Goal: Communication & Community: Ask a question

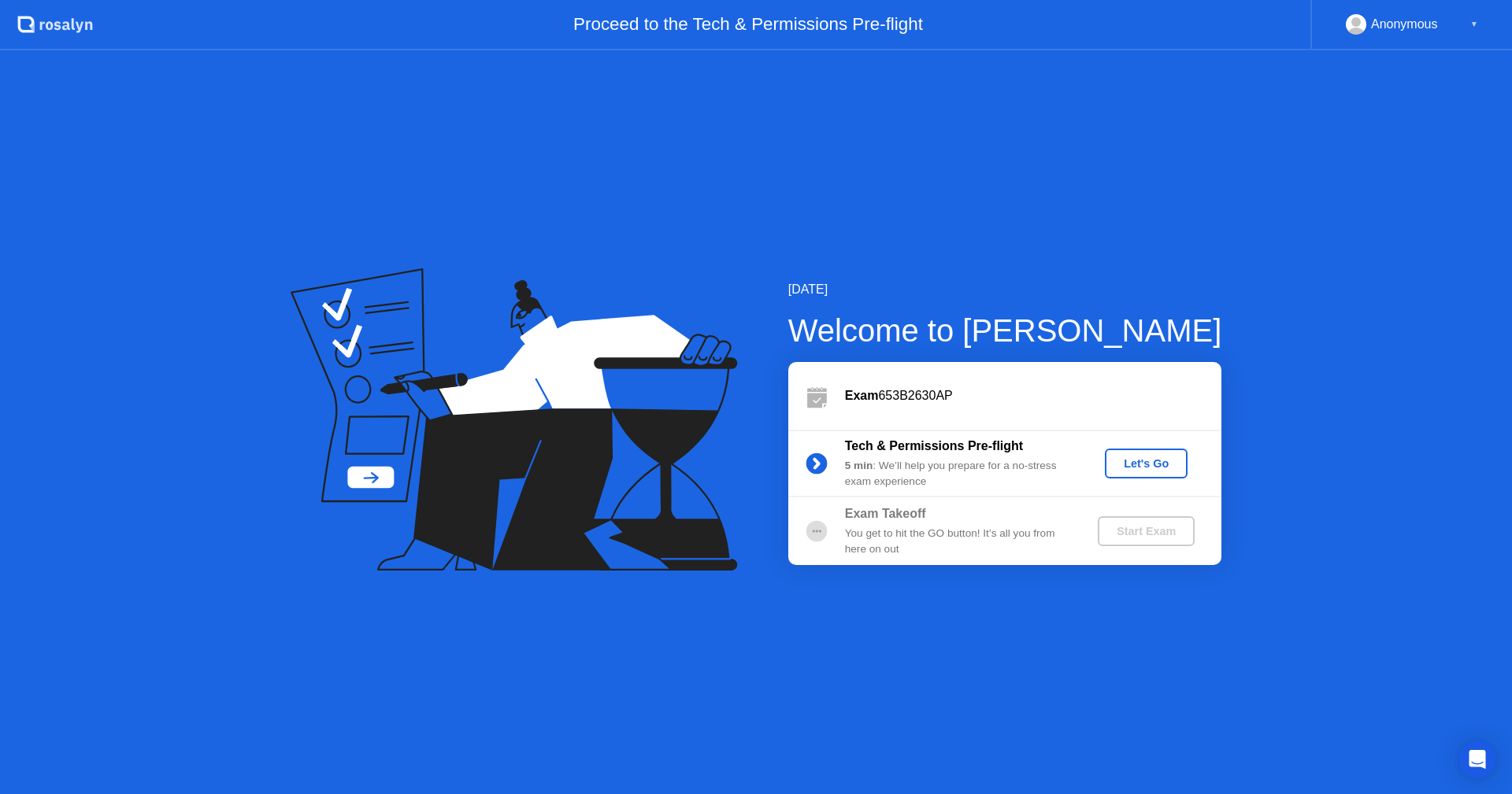
click at [1145, 461] on div "Let's Go" at bounding box center [1147, 463] width 70 height 13
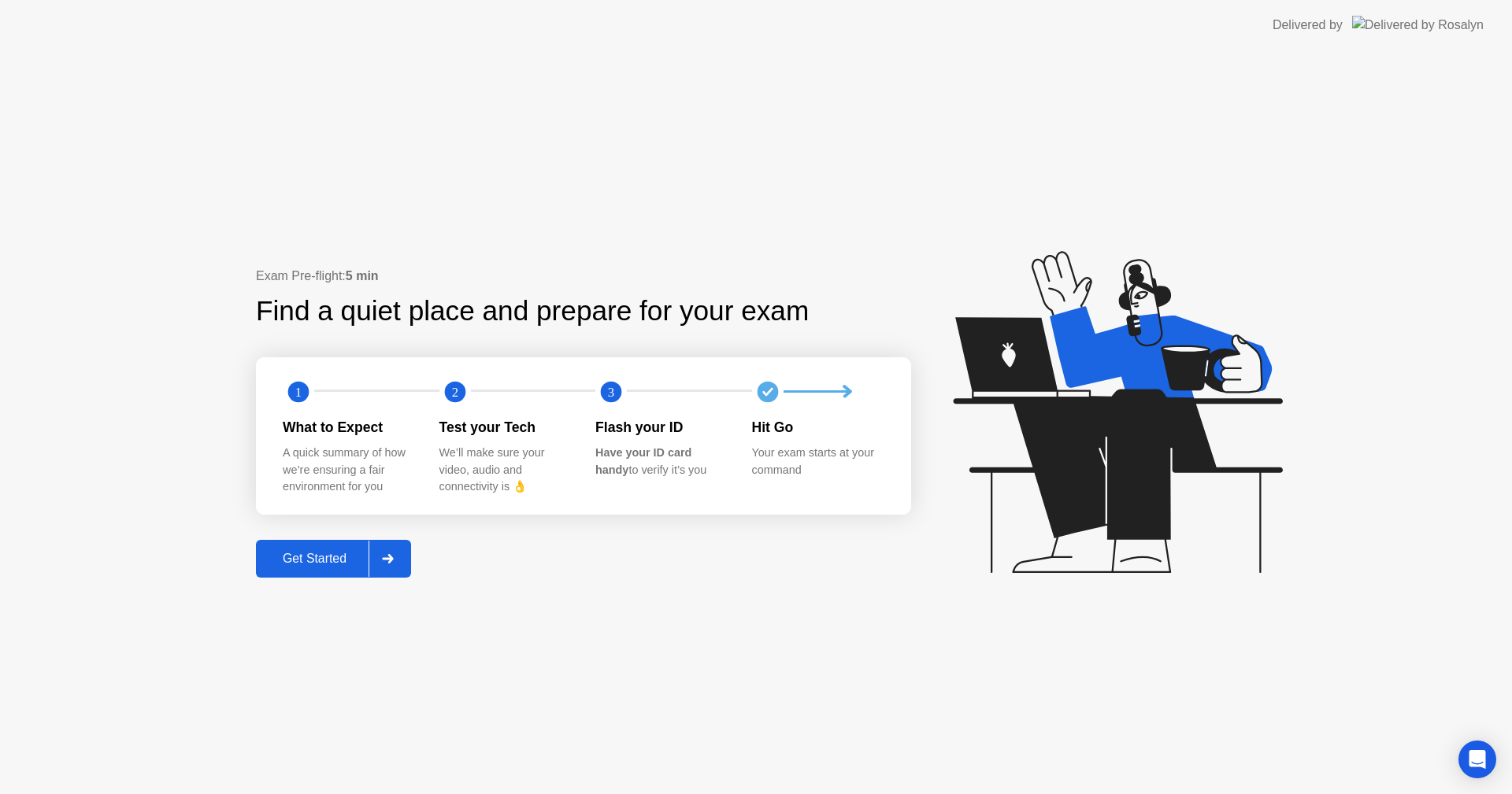
click at [331, 572] on button "Get Started" at bounding box center [334, 559] width 155 height 38
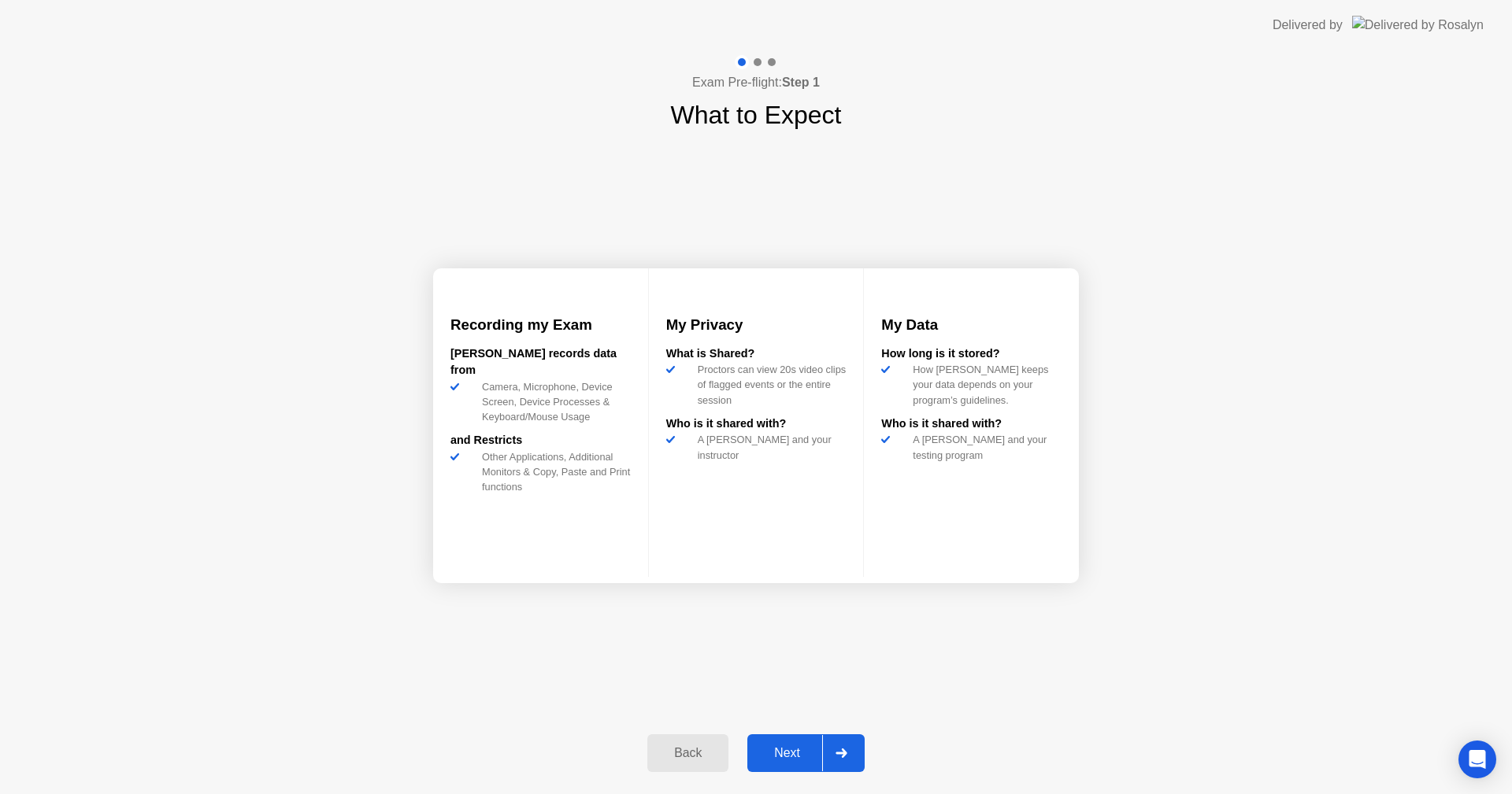
click at [798, 747] on div "Next" at bounding box center [787, 754] width 70 height 14
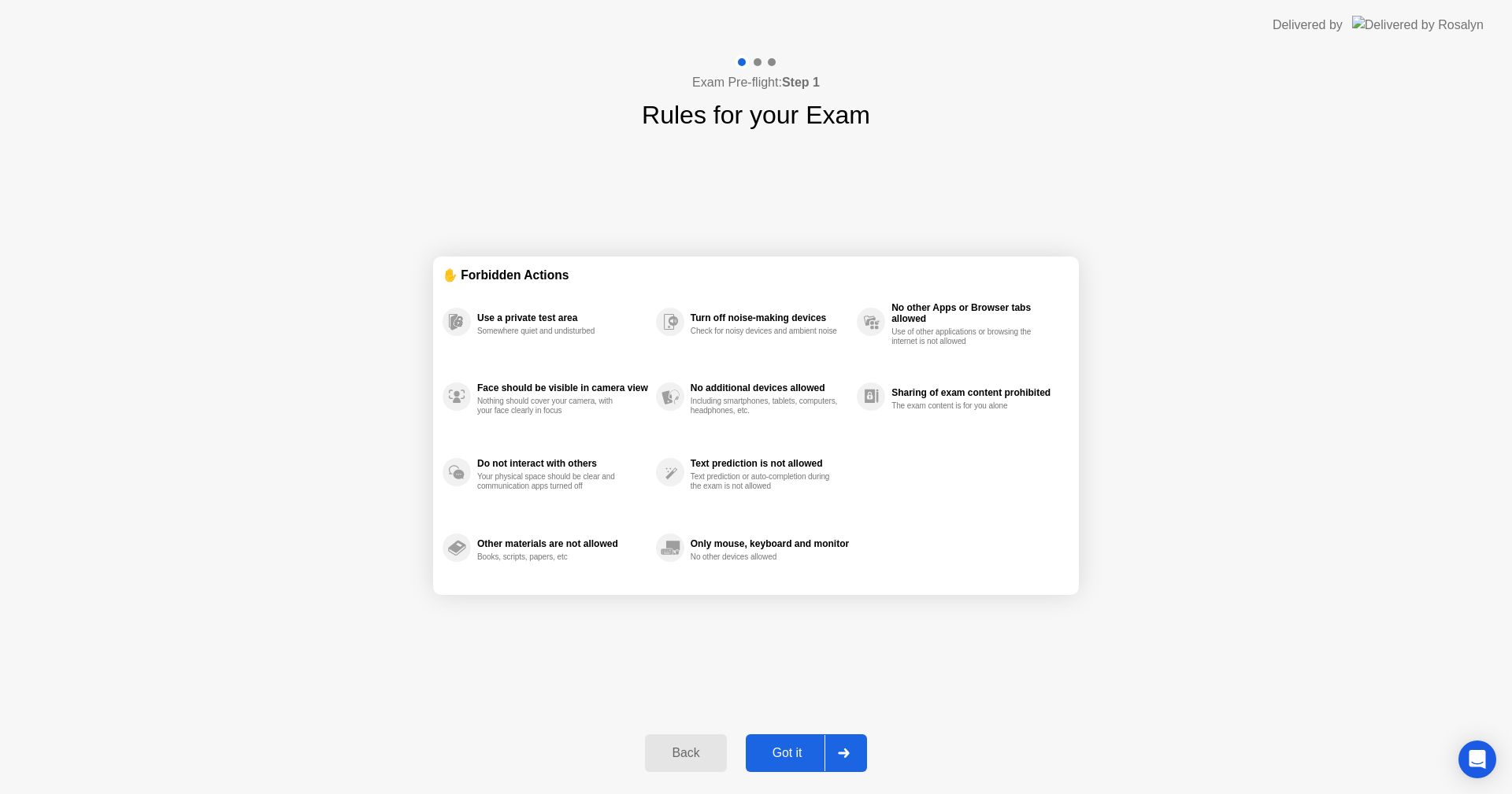
click at [785, 754] on div "Got it" at bounding box center [787, 754] width 74 height 14
select select "**********"
select select "*******"
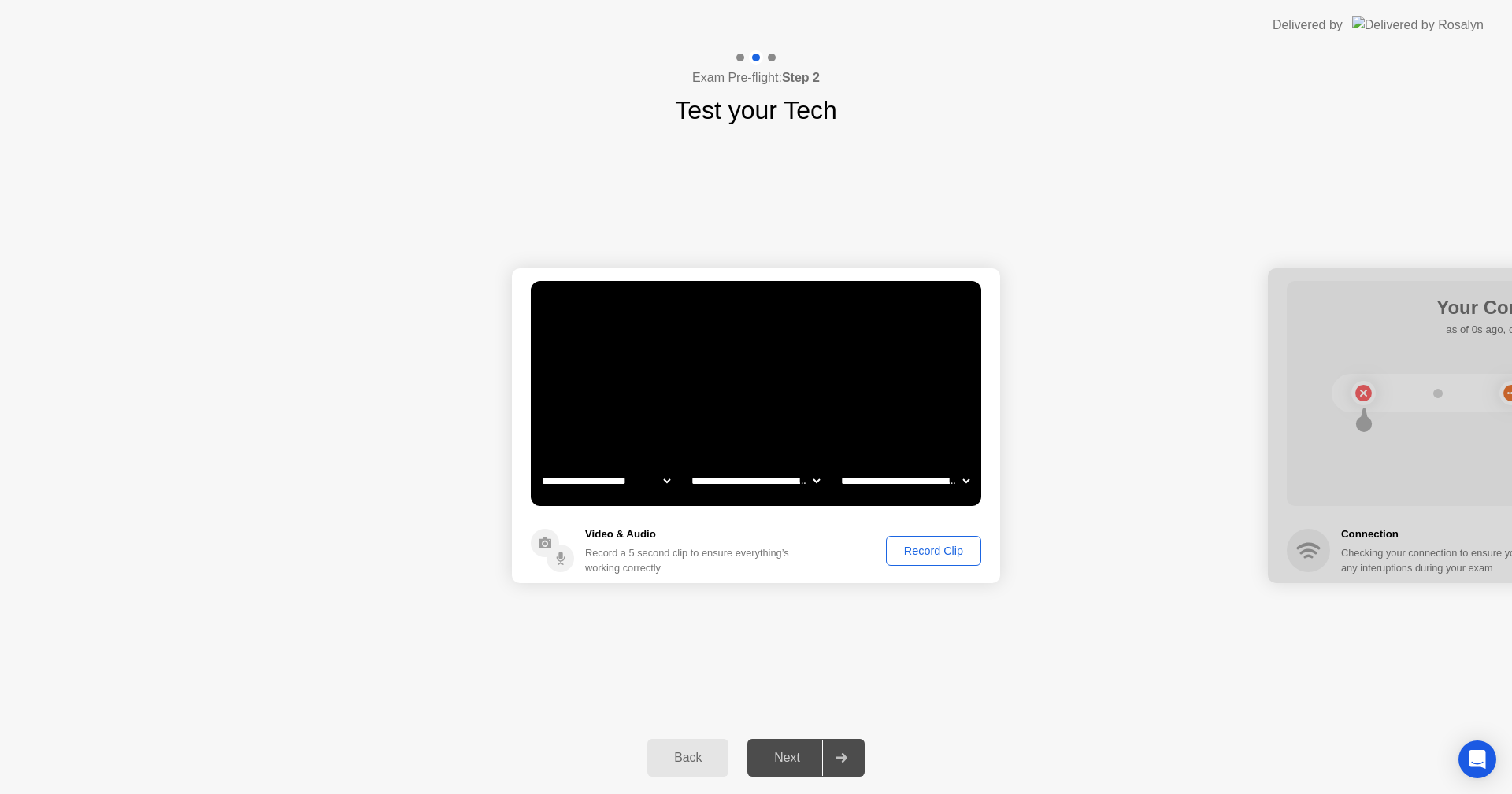
click at [925, 558] on div "Record Clip" at bounding box center [934, 551] width 84 height 13
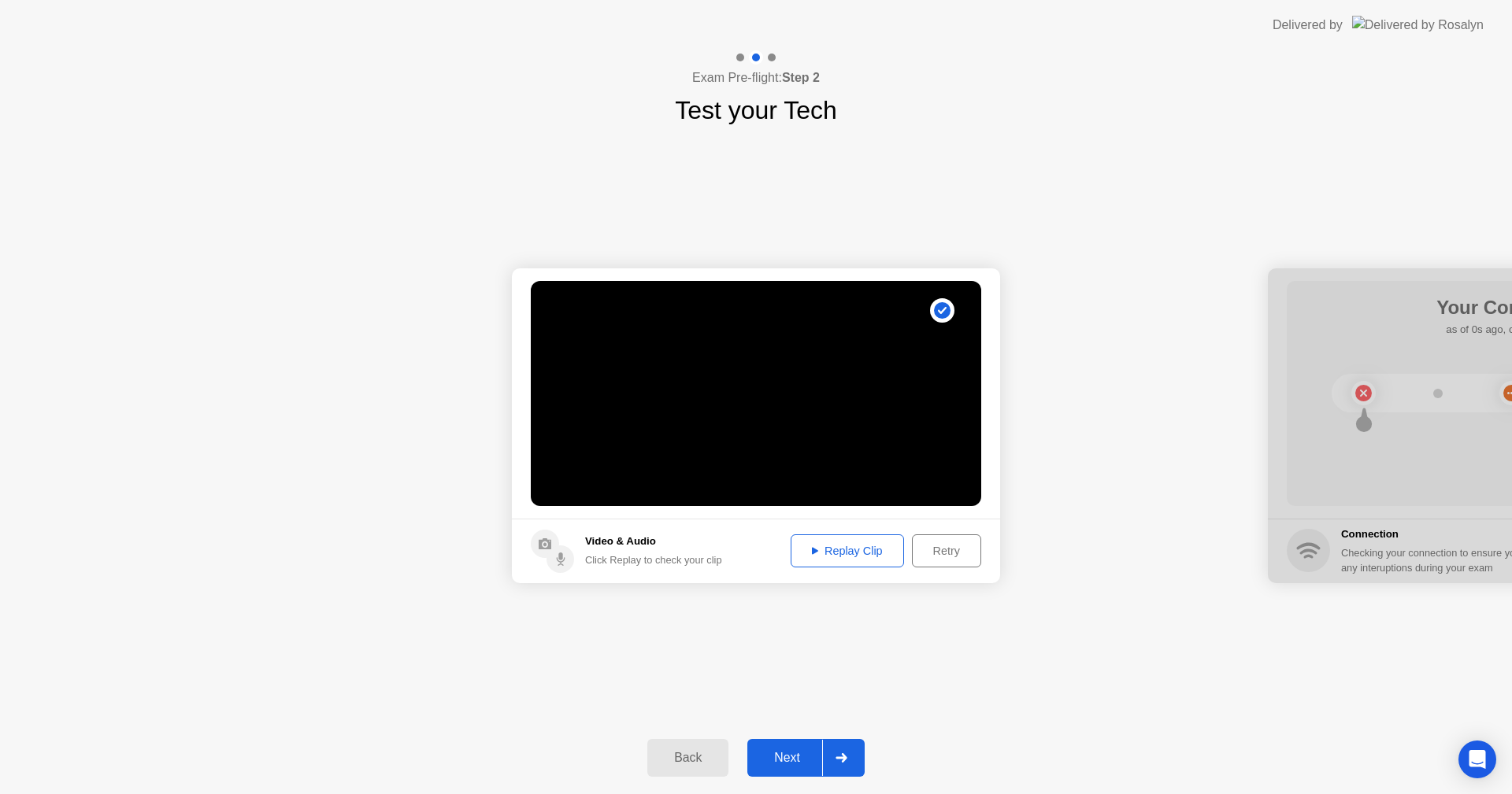
click at [780, 754] on div "Next" at bounding box center [787, 758] width 70 height 14
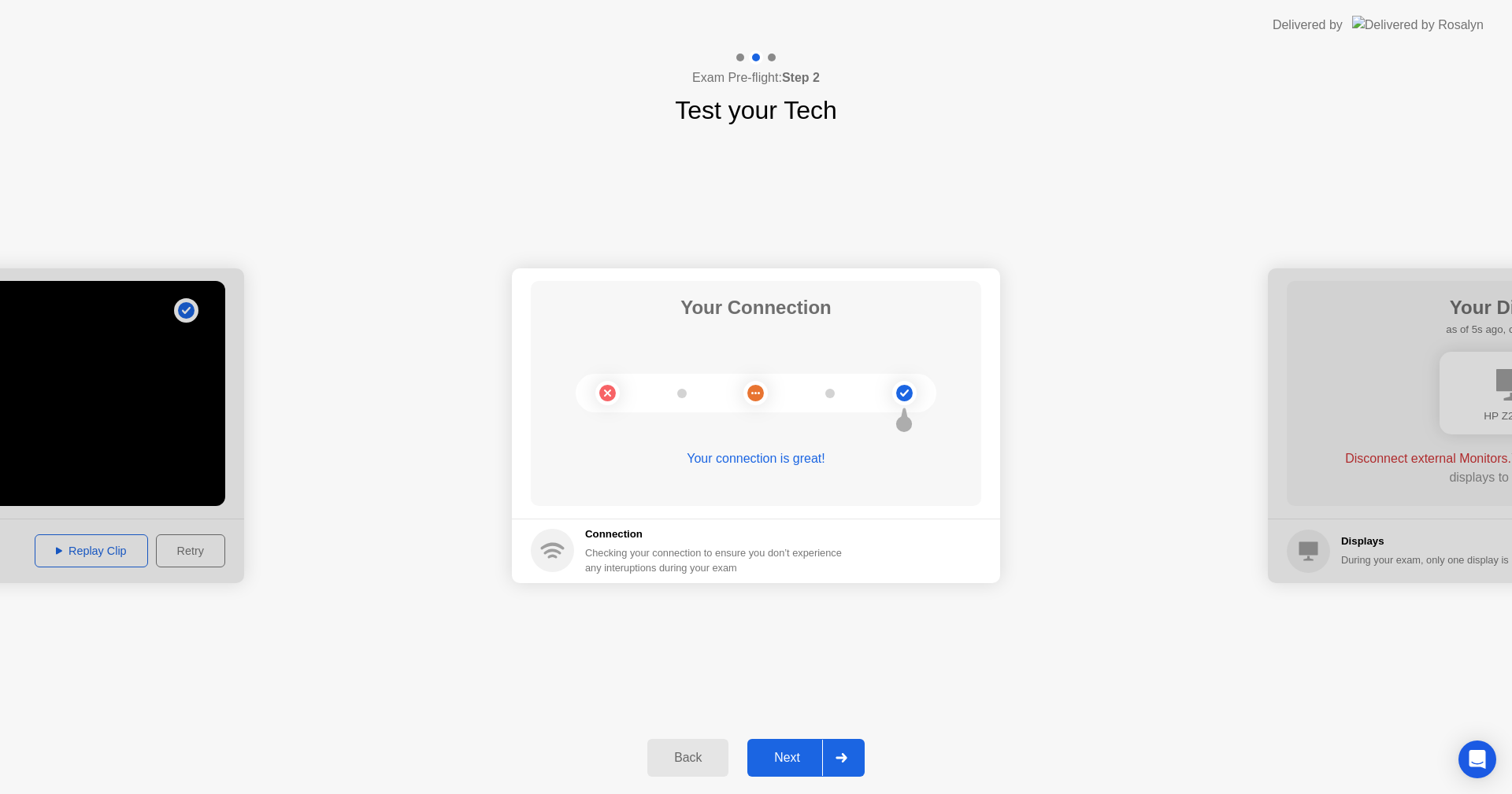
click at [804, 751] on div "Next" at bounding box center [787, 758] width 70 height 14
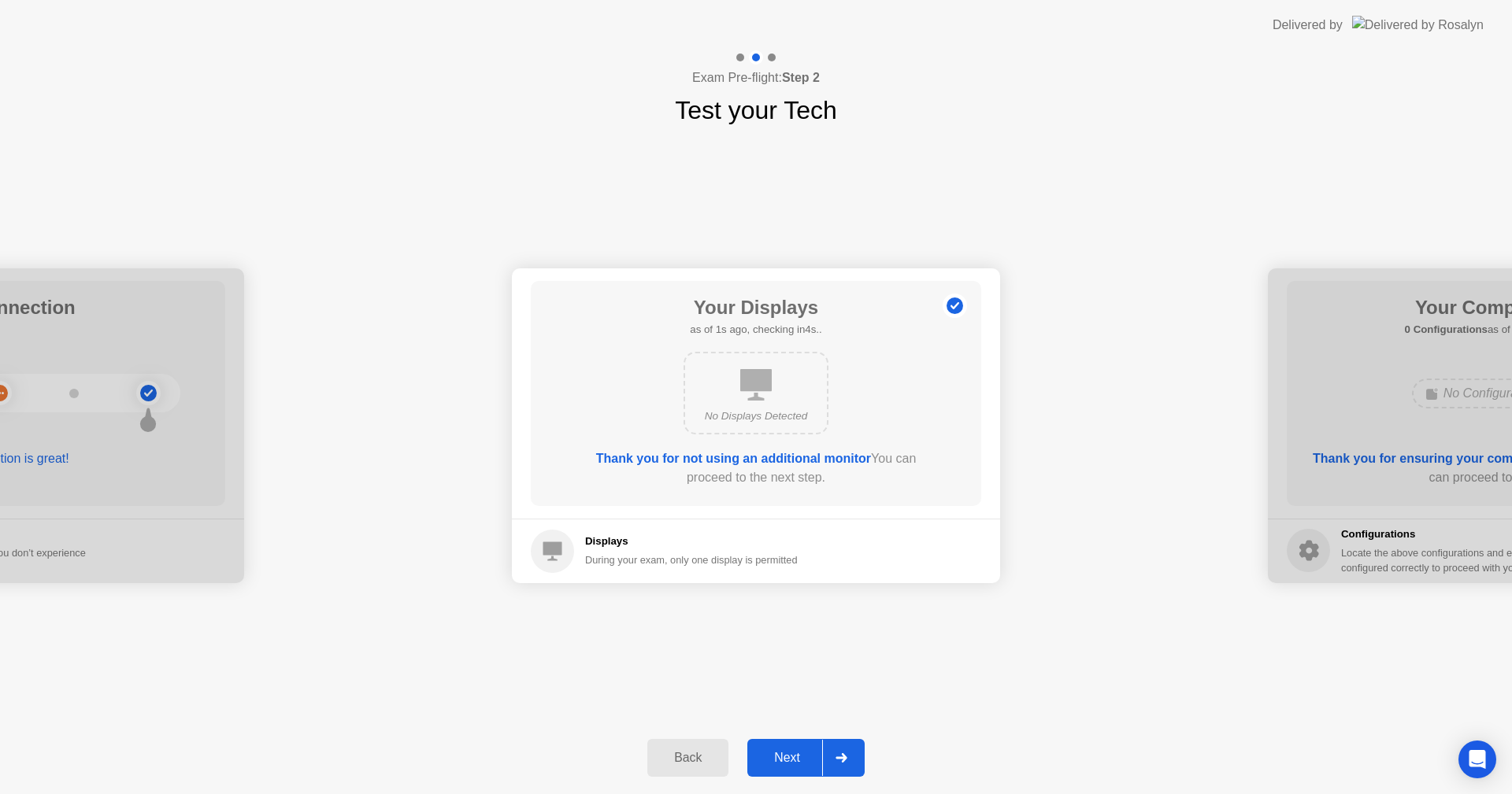
click at [799, 751] on div "Next" at bounding box center [787, 758] width 70 height 14
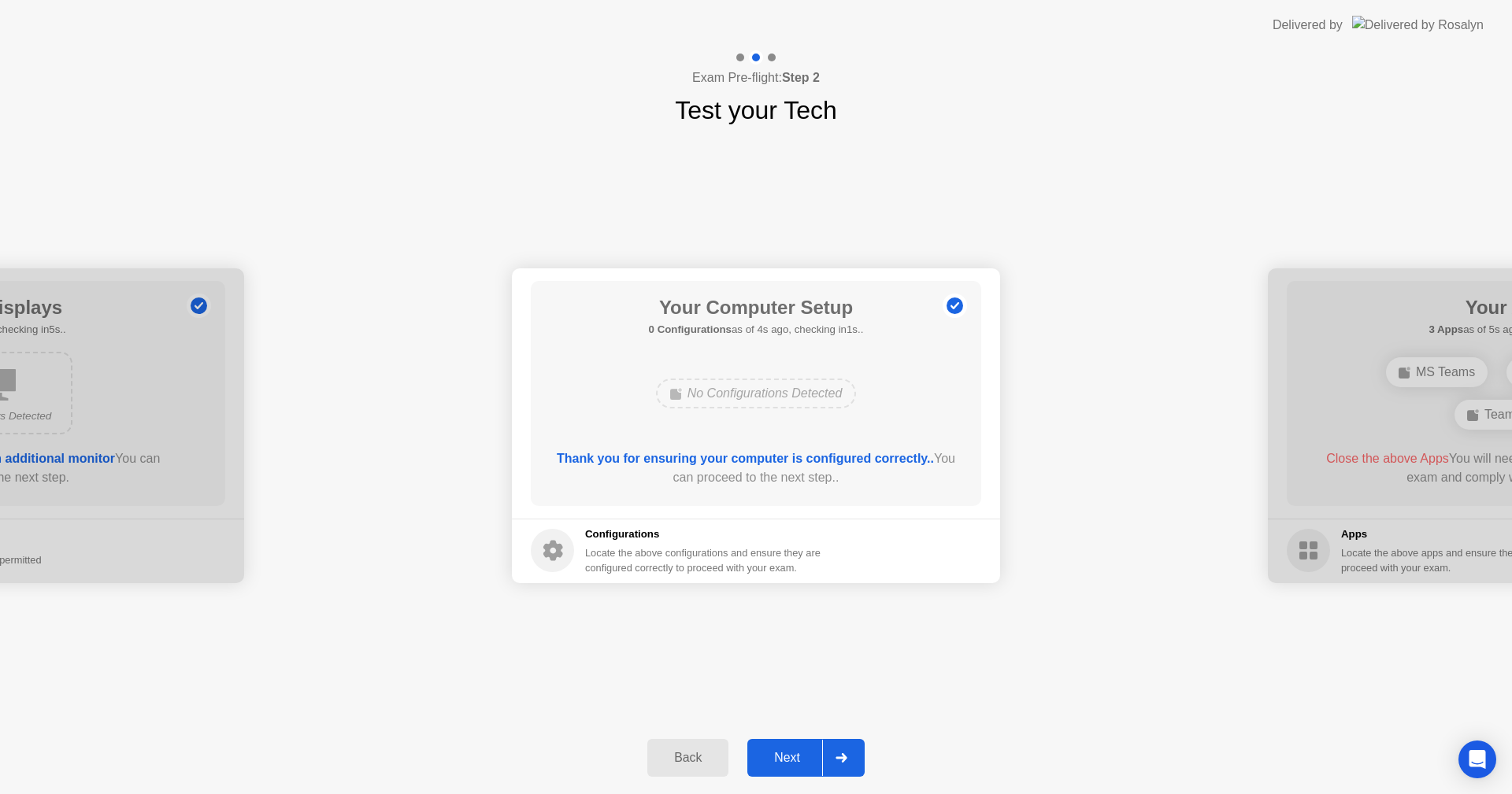
click at [791, 759] on div "Next" at bounding box center [787, 758] width 70 height 14
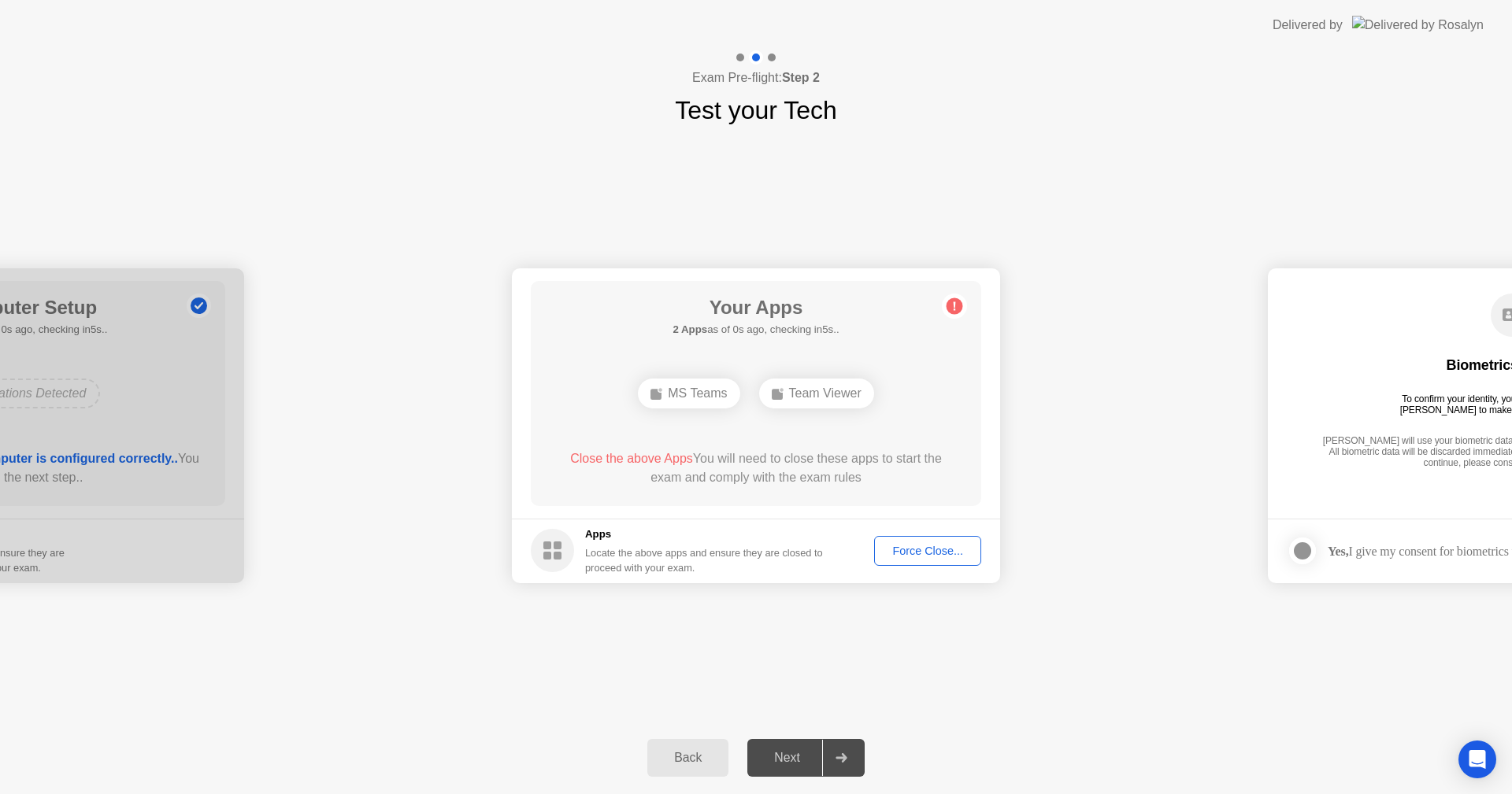
click at [892, 548] on div "Force Close..." at bounding box center [927, 551] width 96 height 13
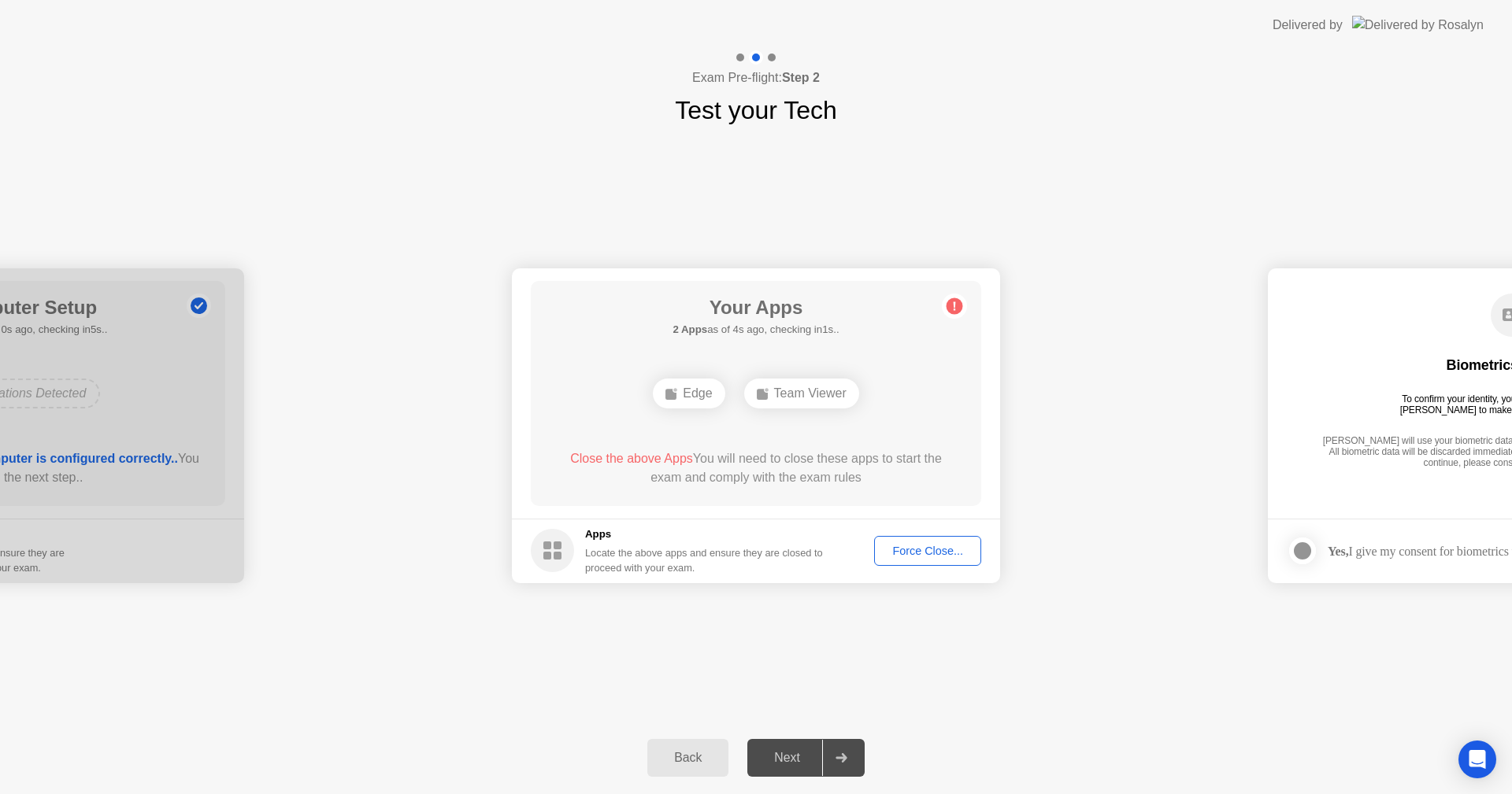
click at [926, 553] on div "Force Close..." at bounding box center [927, 551] width 96 height 13
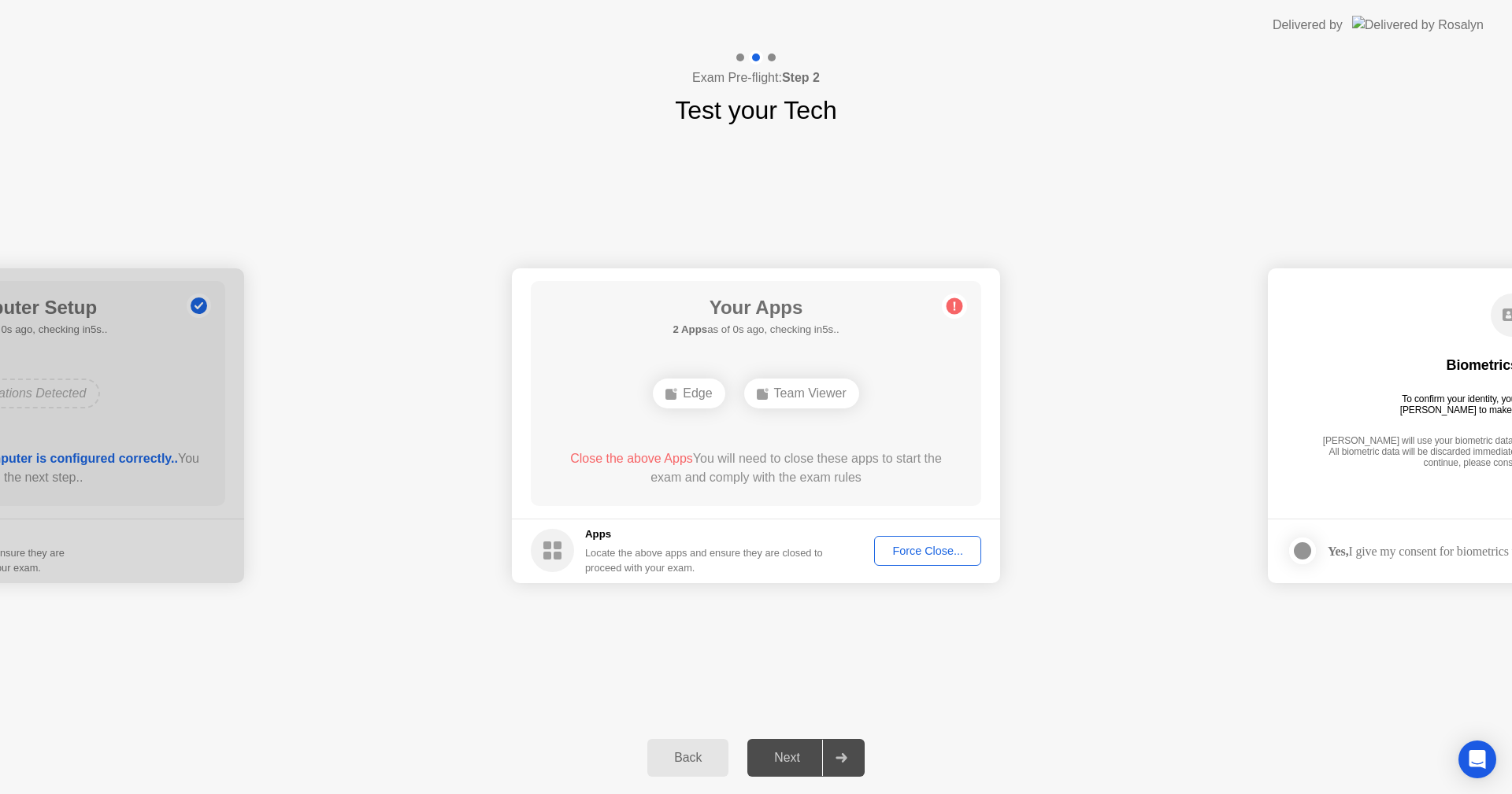
click at [792, 751] on div "Next" at bounding box center [787, 758] width 70 height 14
click at [957, 305] on circle at bounding box center [954, 305] width 16 height 16
click at [840, 760] on icon at bounding box center [842, 758] width 12 height 9
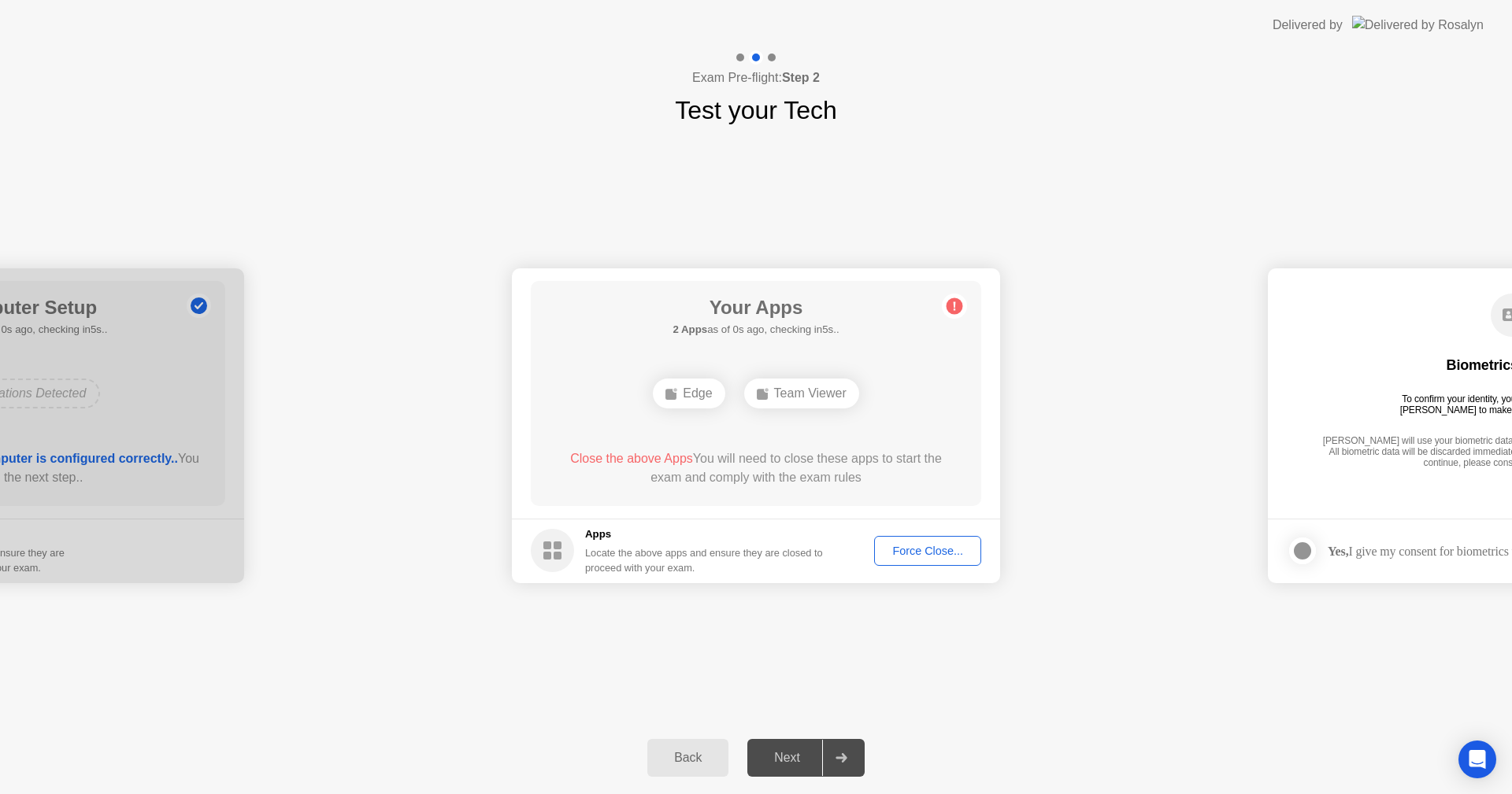
click at [959, 545] on div "Force Close..." at bounding box center [927, 551] width 96 height 13
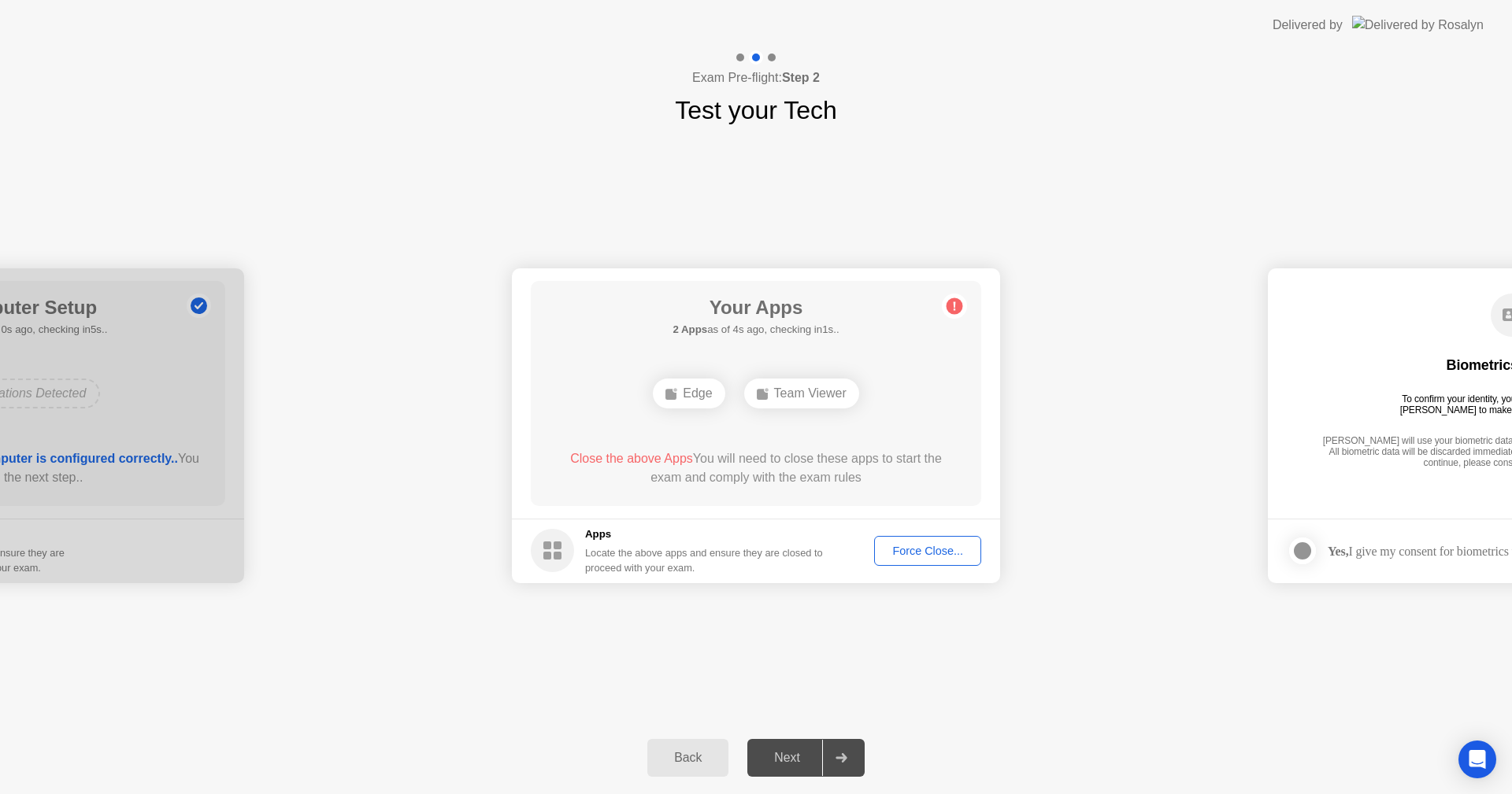
click at [853, 758] on div at bounding box center [842, 758] width 38 height 36
click at [852, 758] on div at bounding box center [842, 758] width 38 height 36
click at [851, 758] on div at bounding box center [842, 758] width 38 height 36
click at [799, 759] on div "Next" at bounding box center [787, 758] width 70 height 14
click at [670, 389] on rect at bounding box center [670, 394] width 11 height 11
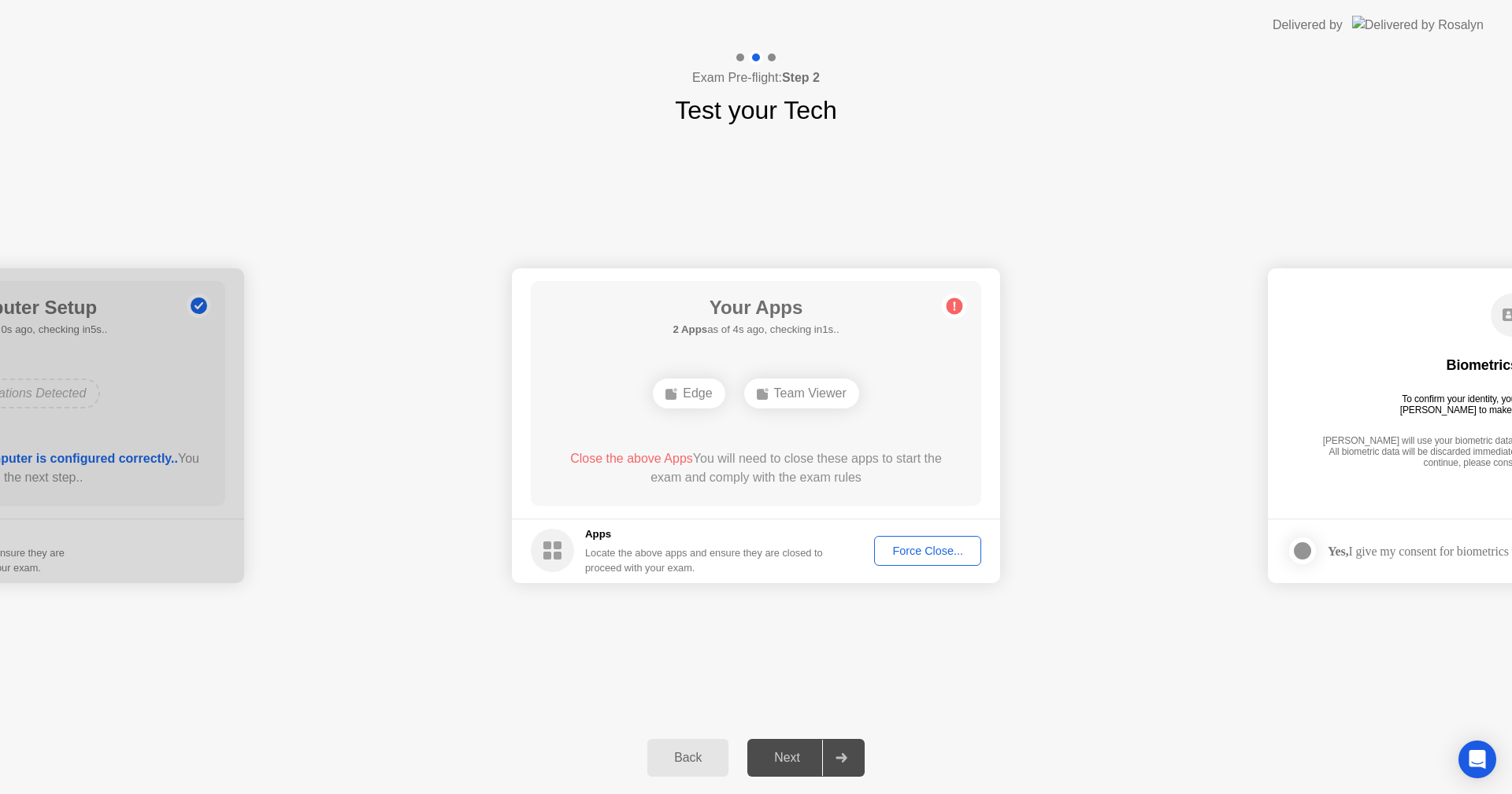
click at [681, 391] on div "Edge" at bounding box center [689, 394] width 71 height 30
click at [964, 680] on div "**********" at bounding box center [756, 425] width 1512 height 593
click at [758, 398] on rect at bounding box center [762, 394] width 11 height 11
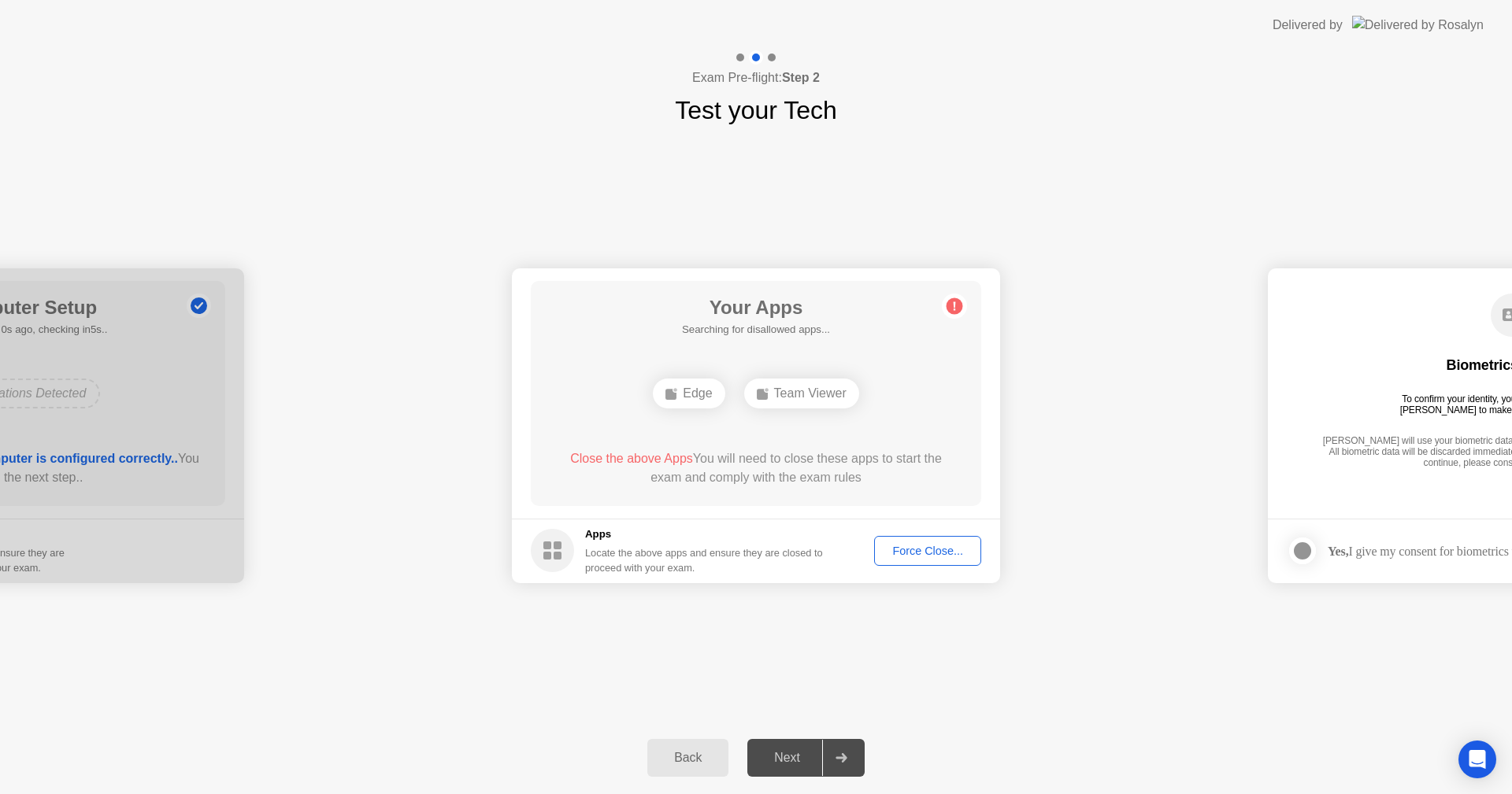
click at [758, 398] on rect at bounding box center [762, 394] width 11 height 11
drag, startPoint x: 22, startPoint y: 64, endPoint x: -113, endPoint y: 78, distance: 135.7
click at [0, 78] on html "**********" at bounding box center [750, 391] width 1499 height 782
click at [721, 315] on h1 "Your Apps" at bounding box center [755, 308] width 166 height 28
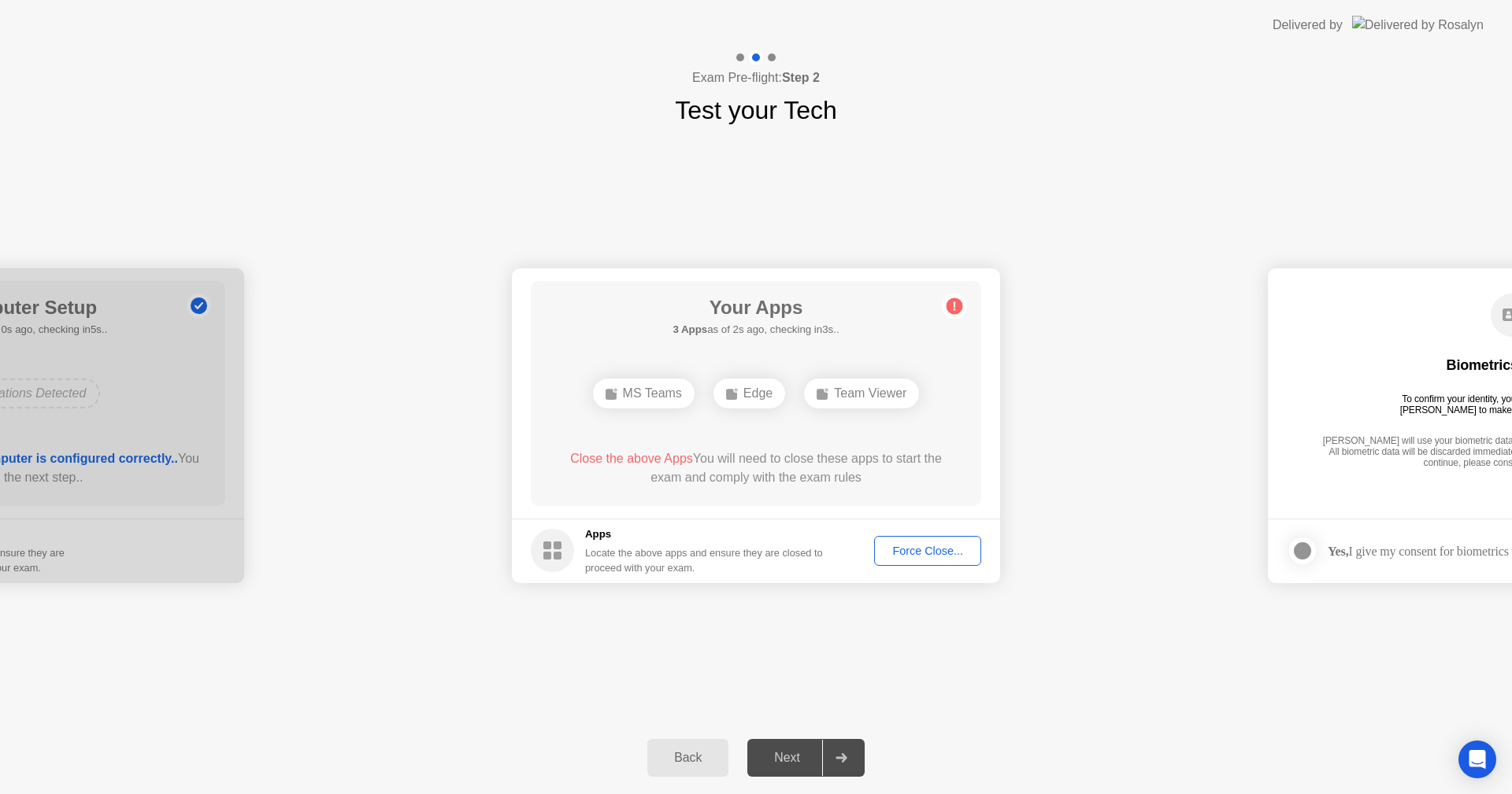
click at [721, 315] on h1 "Your Apps" at bounding box center [755, 308] width 166 height 28
click at [955, 302] on icon at bounding box center [955, 306] width 3 height 9
click at [919, 558] on div "Force Close..." at bounding box center [927, 551] width 96 height 13
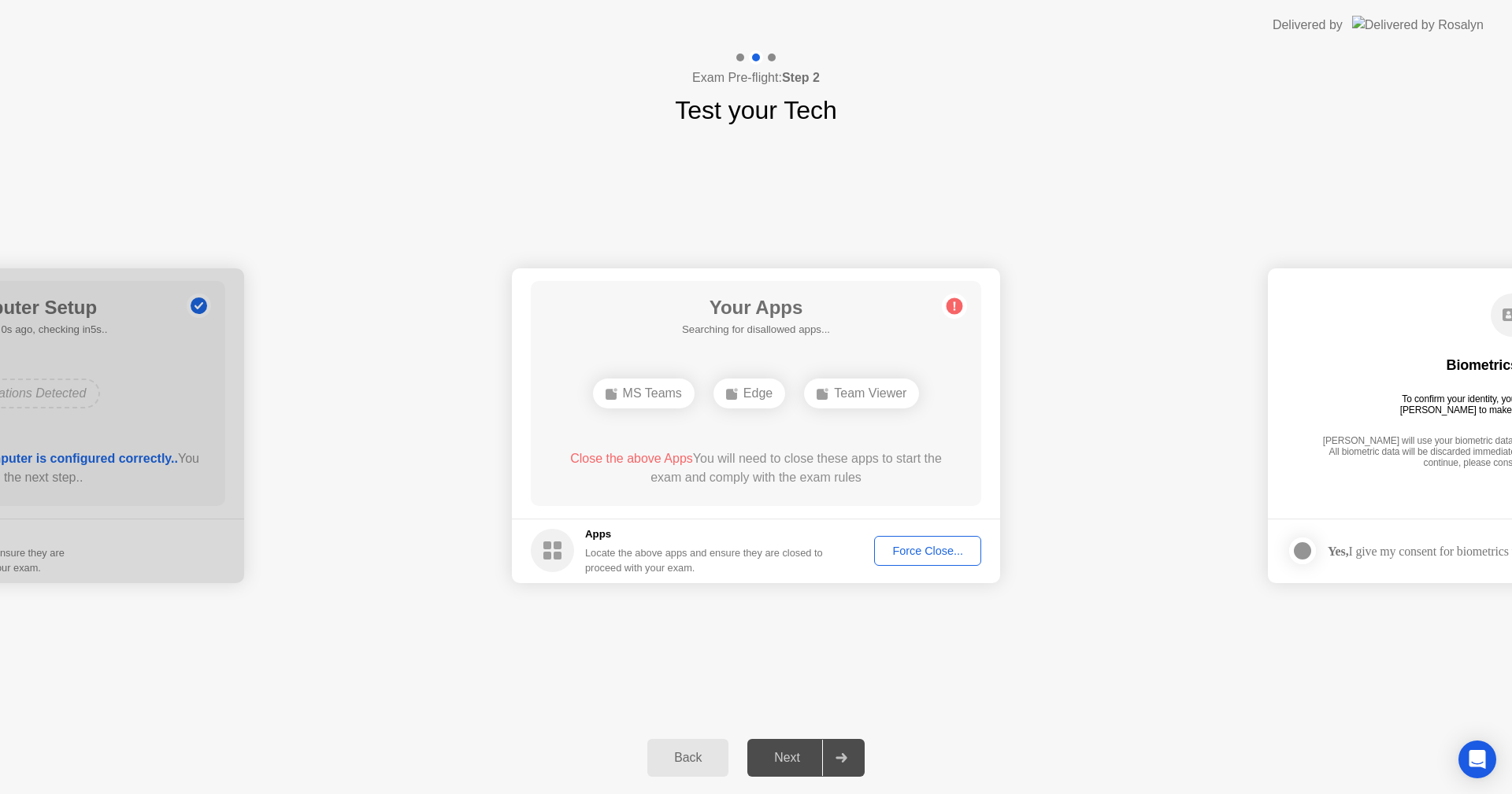
click at [794, 755] on div "Next" at bounding box center [787, 758] width 70 height 14
click at [846, 748] on div at bounding box center [842, 758] width 38 height 36
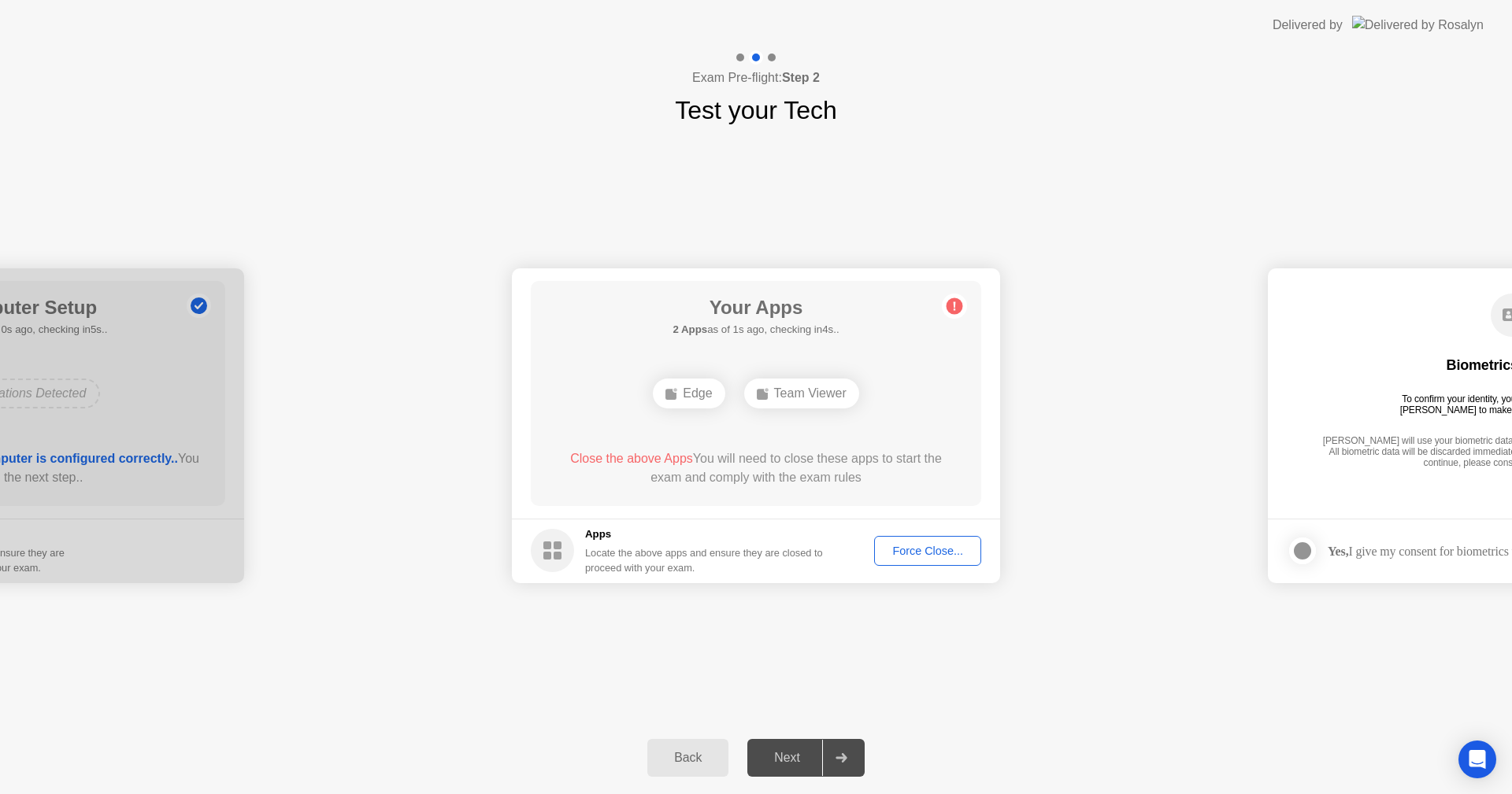
click at [846, 748] on div at bounding box center [842, 758] width 38 height 36
click at [672, 399] on rect at bounding box center [670, 394] width 11 height 11
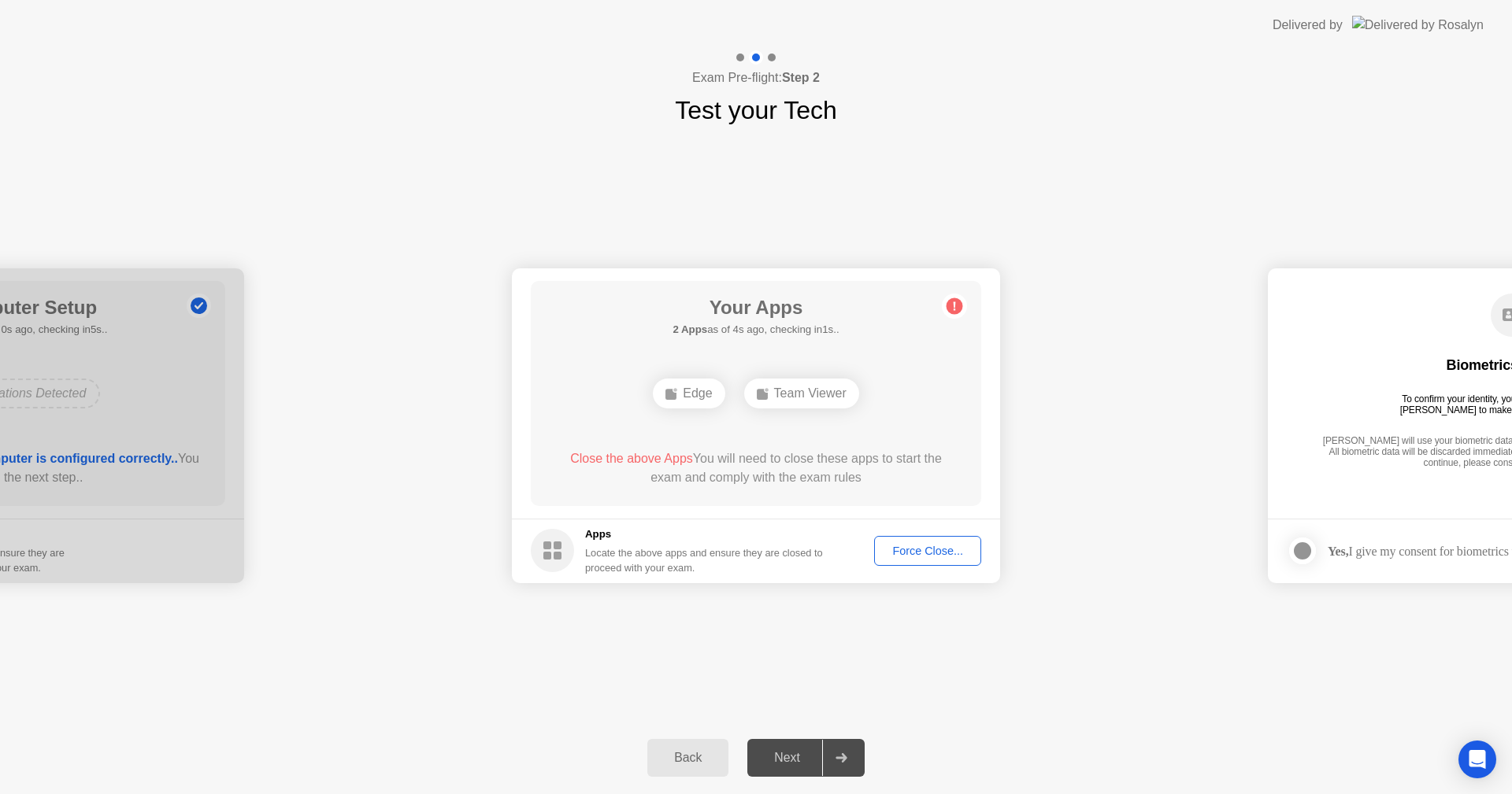
click at [672, 399] on rect at bounding box center [670, 394] width 11 height 11
click at [815, 764] on div "Next" at bounding box center [787, 758] width 70 height 14
click at [1474, 766] on icon "Open Intercom Messenger" at bounding box center [1477, 760] width 18 height 21
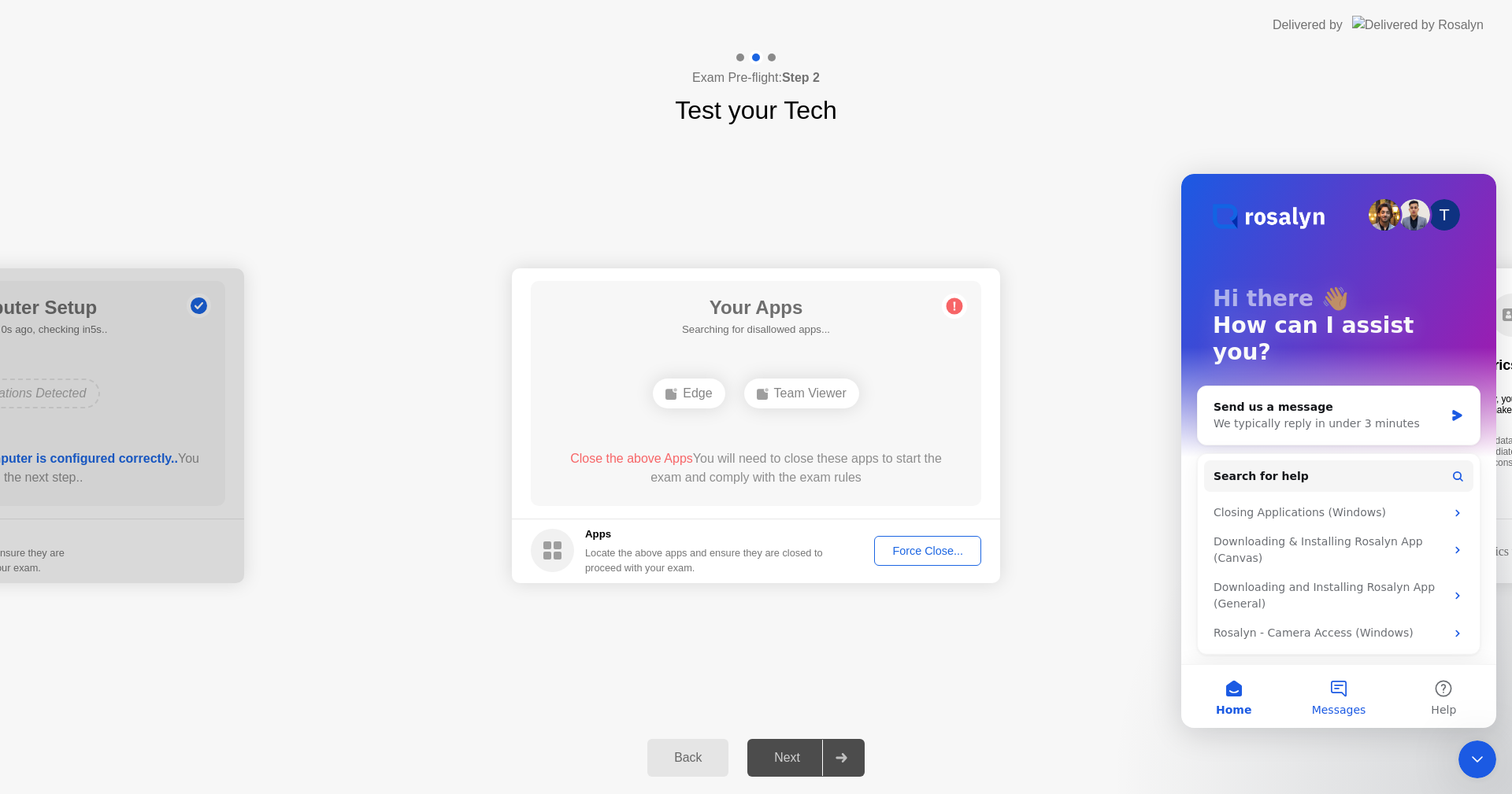
click at [1341, 698] on button "Messages" at bounding box center [1338, 696] width 105 height 63
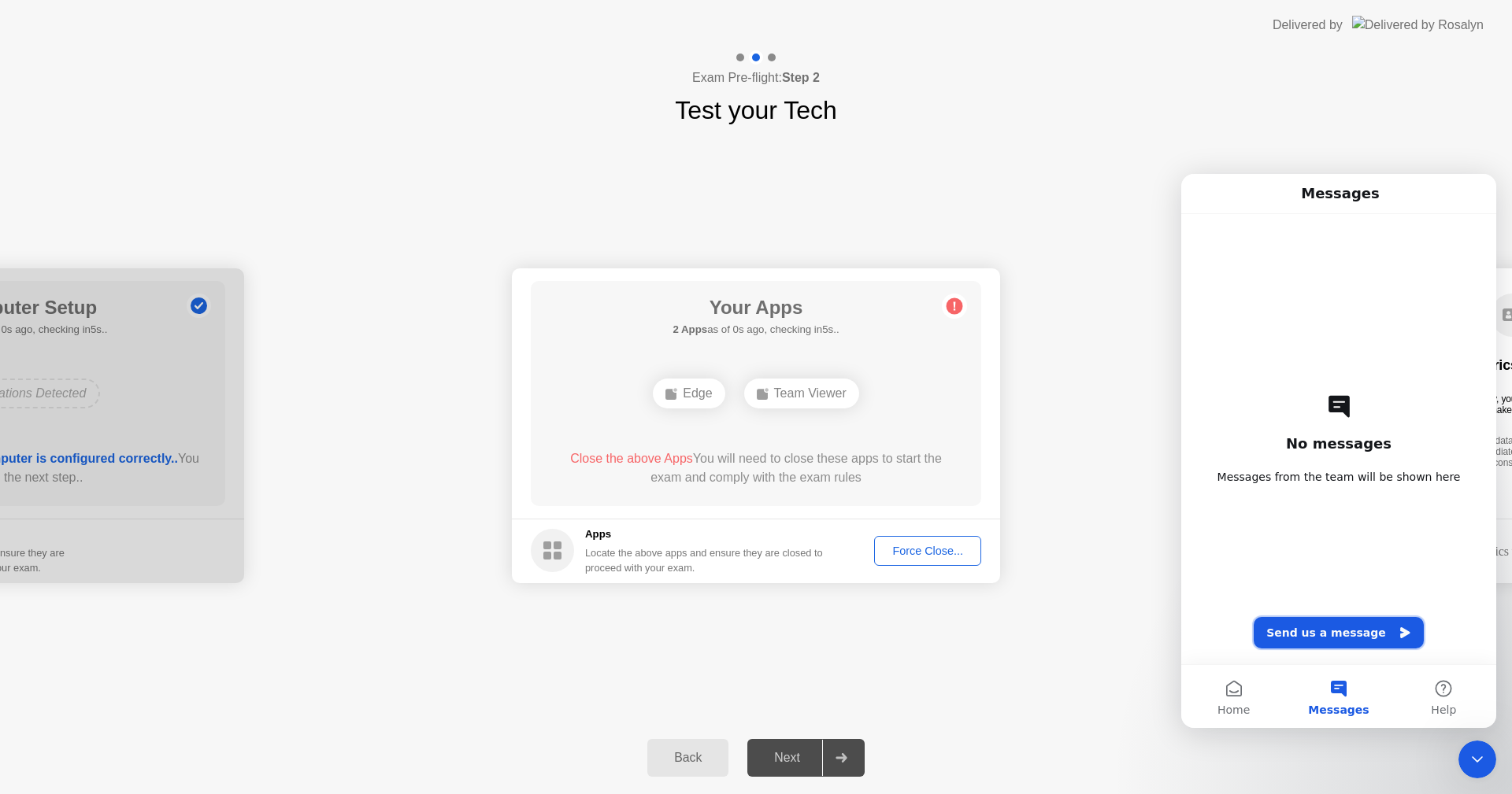
click at [1313, 638] on button "Send us a message" at bounding box center [1339, 632] width 170 height 32
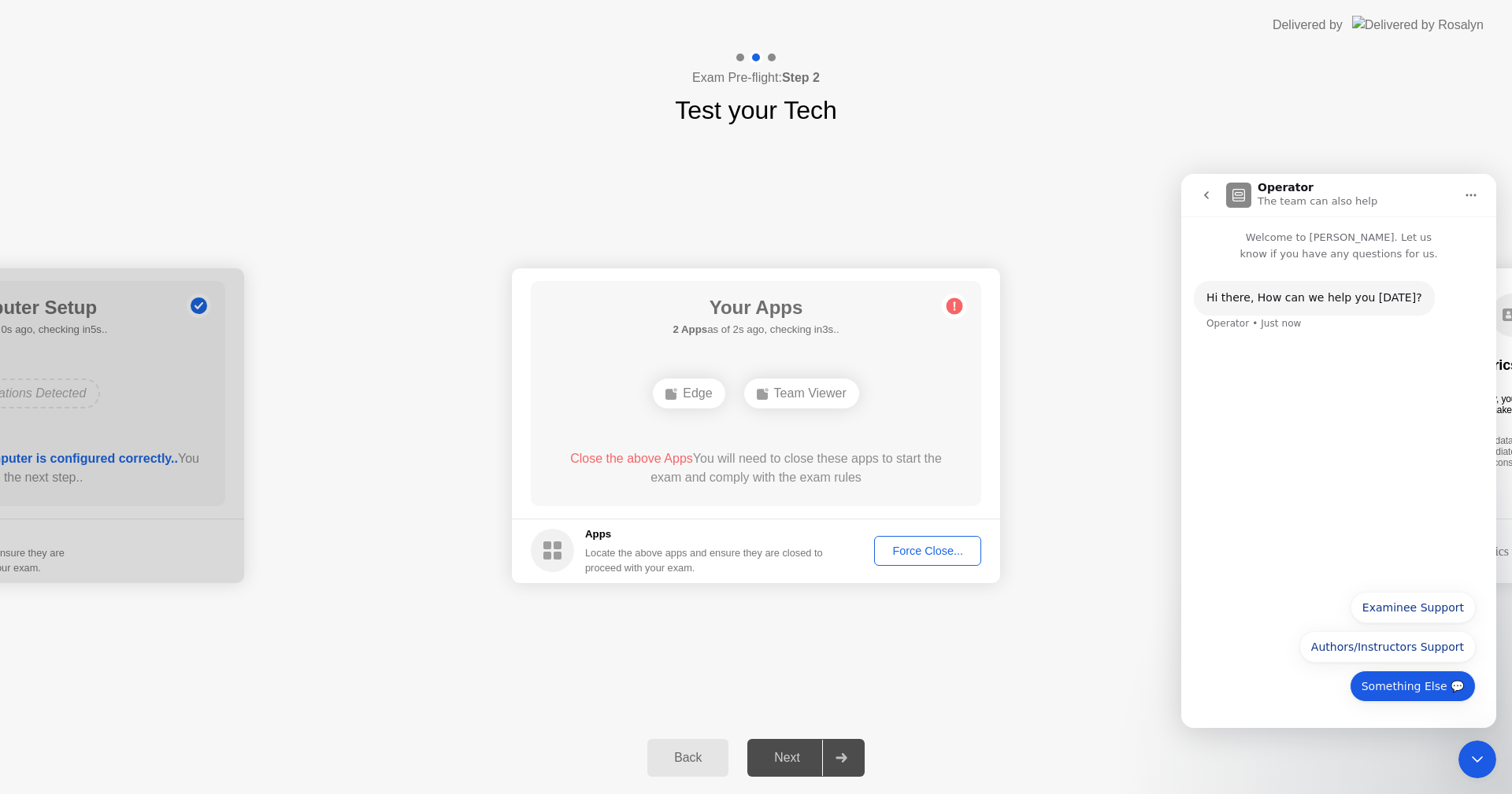
click at [1393, 683] on button "Something Else 💬" at bounding box center [1412, 687] width 126 height 32
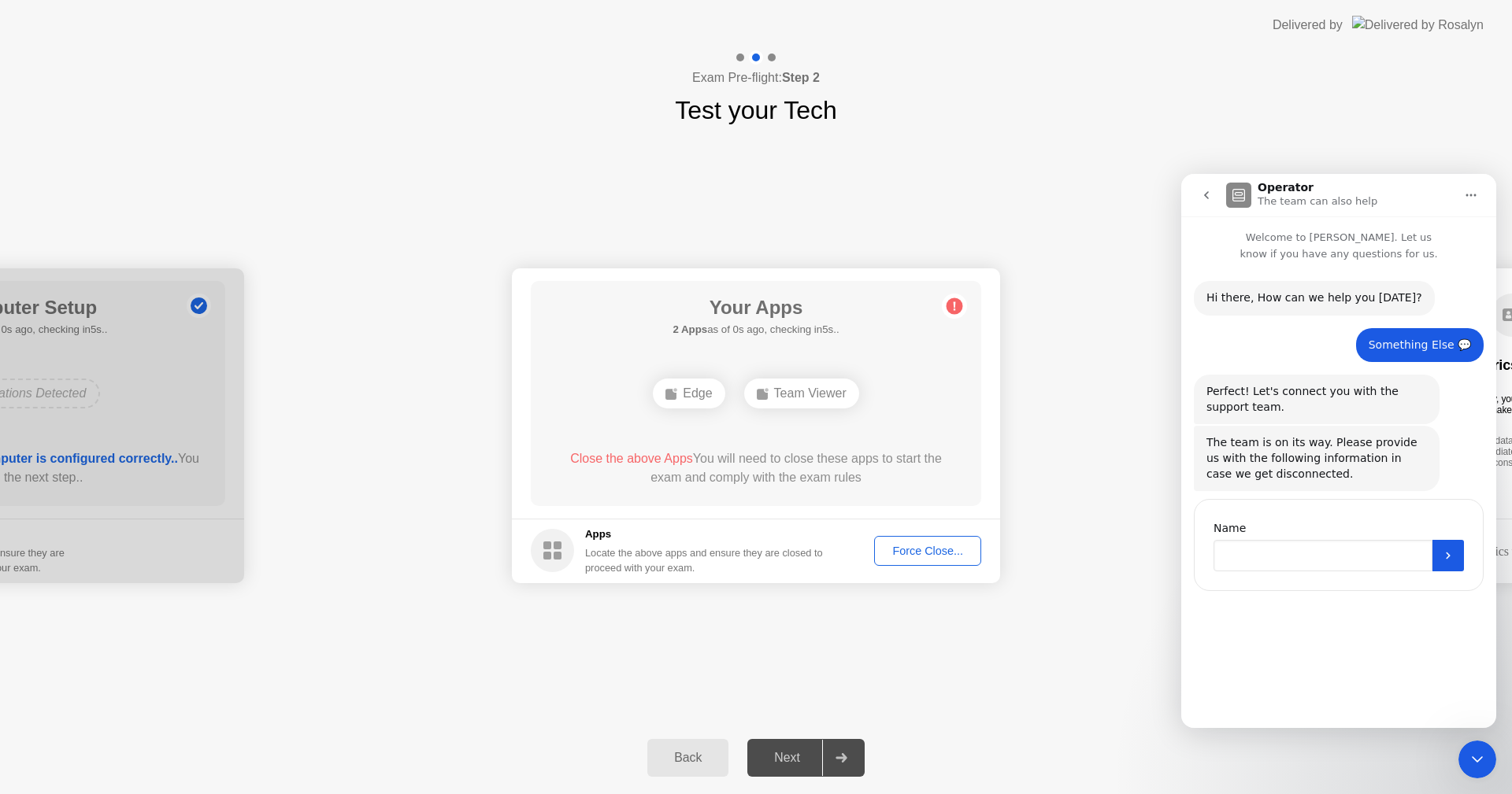
click at [1255, 559] on input "Name" at bounding box center [1323, 556] width 219 height 32
type input "******"
click at [1455, 556] on button "Submit" at bounding box center [1448, 556] width 32 height 32
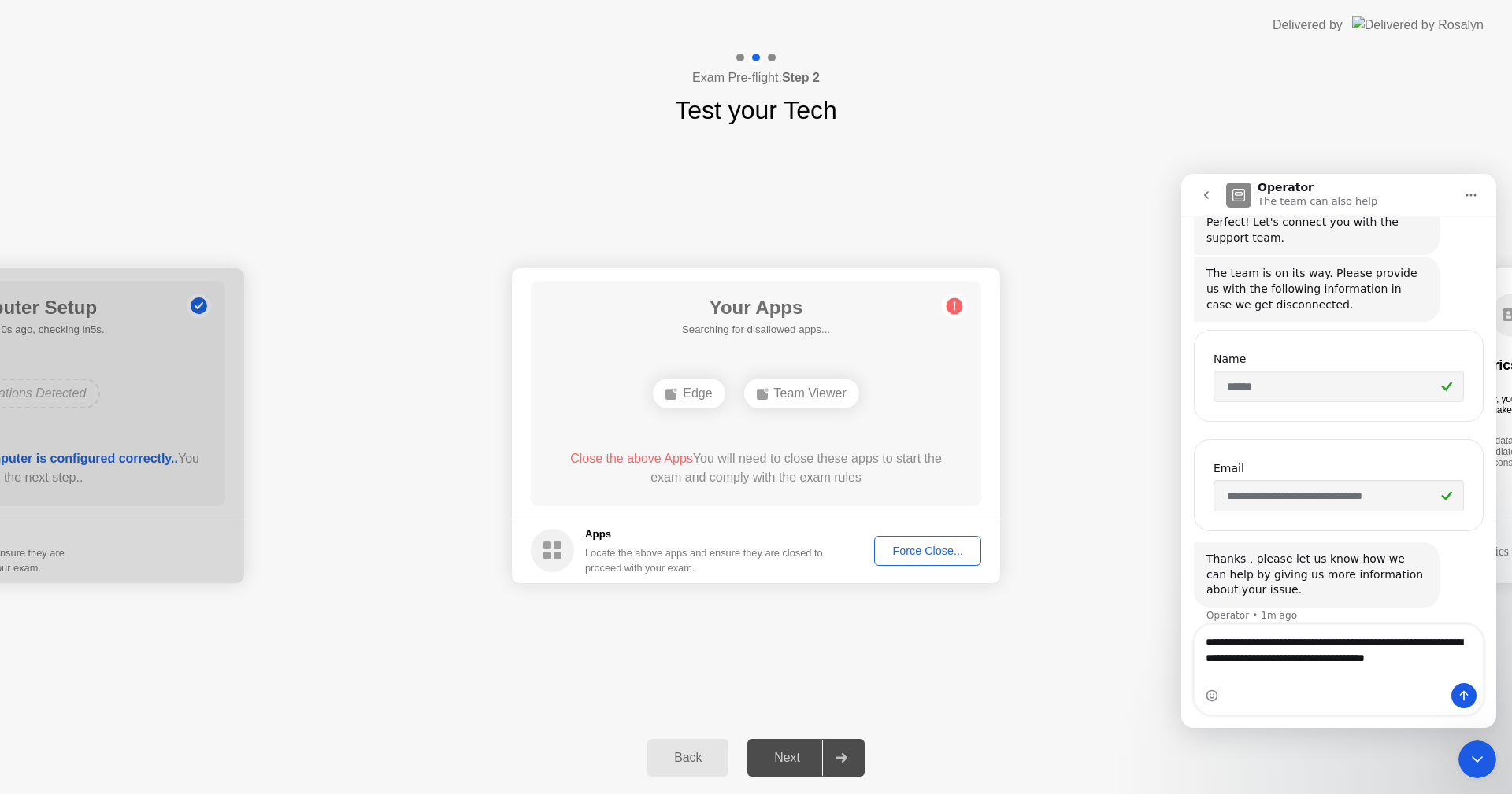
scroll to position [185, 0]
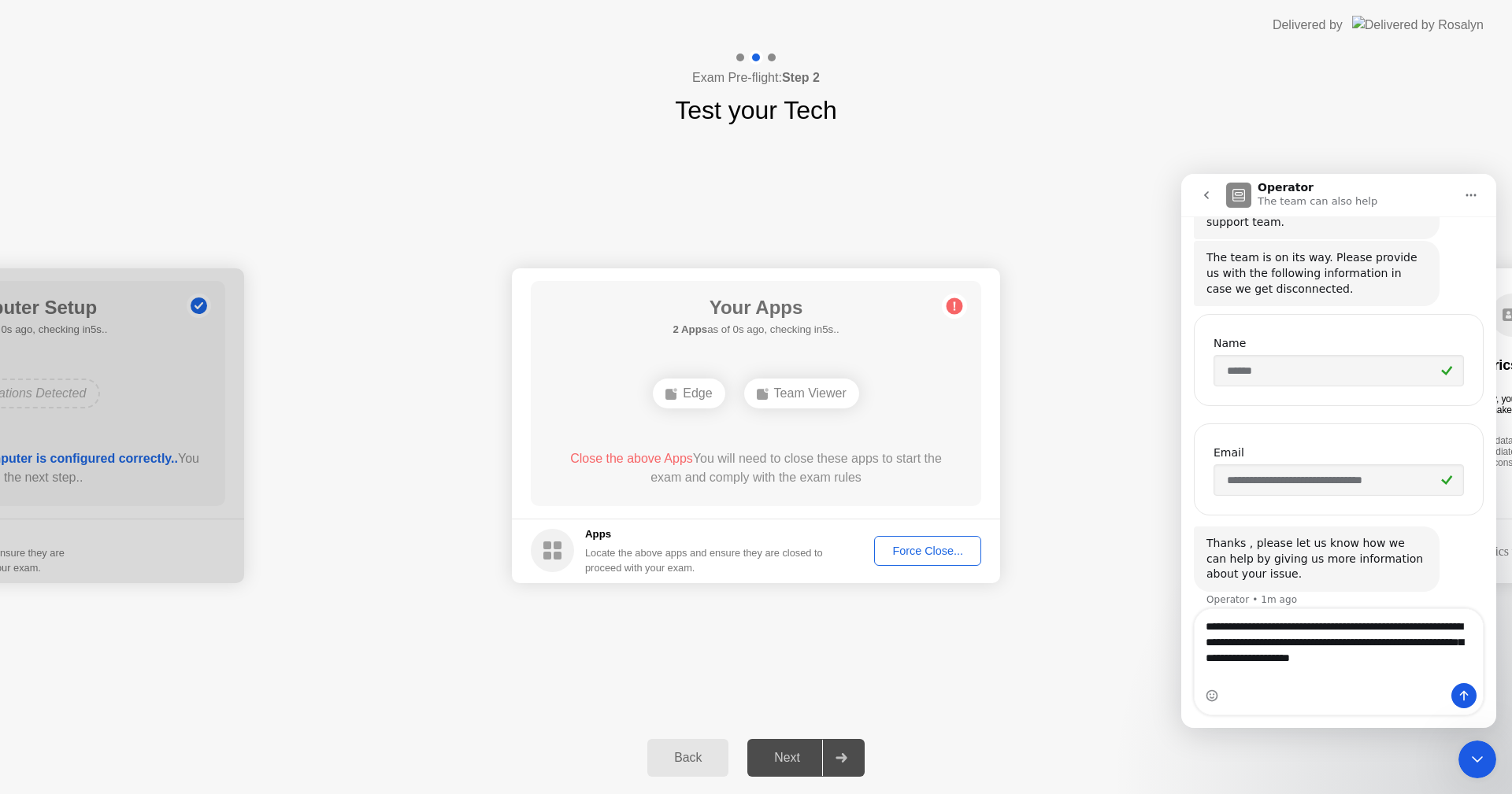
type textarea "**********"
click at [1458, 691] on icon "Send a message…" at bounding box center [1464, 696] width 13 height 13
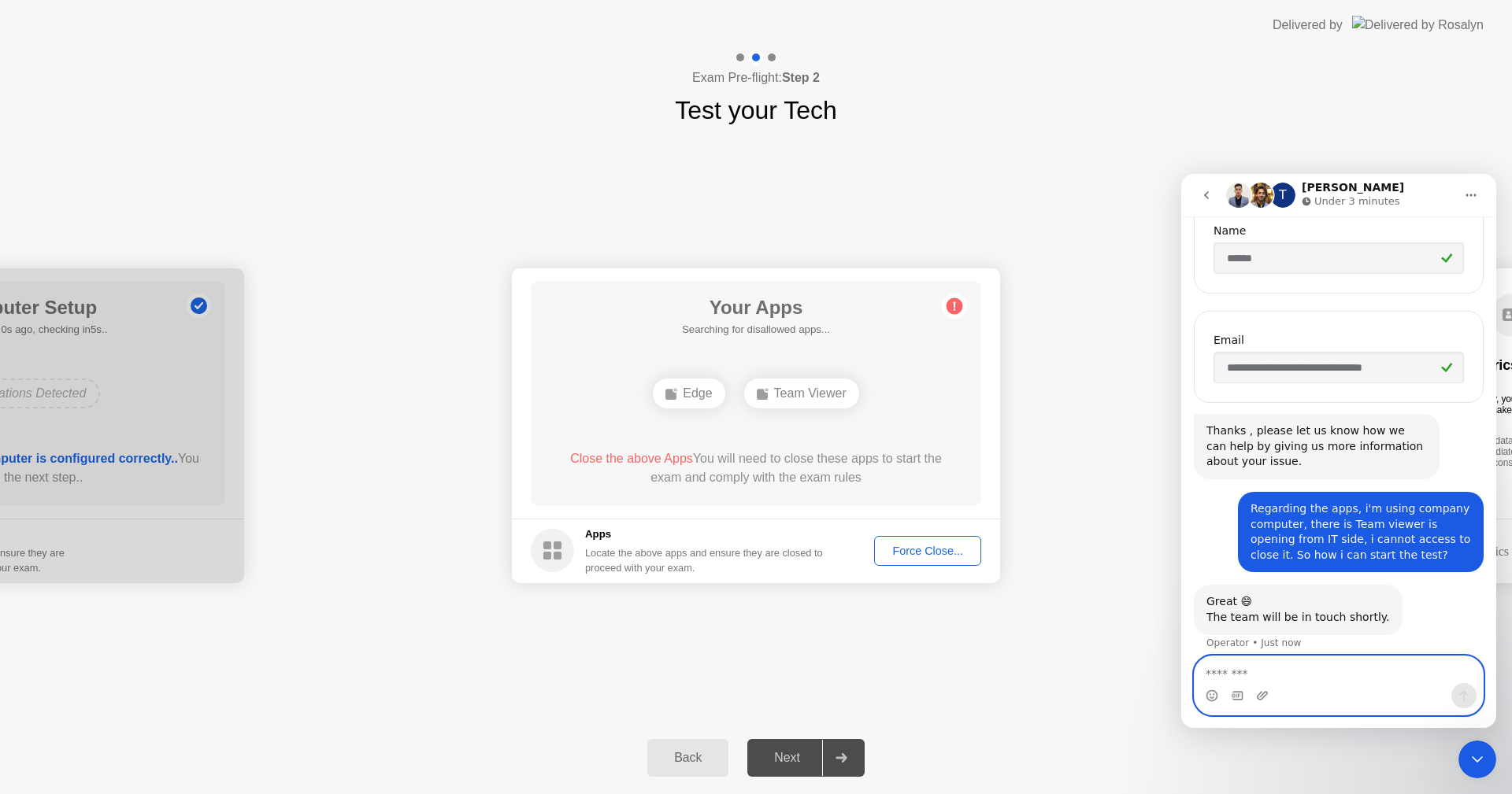
scroll to position [309, 0]
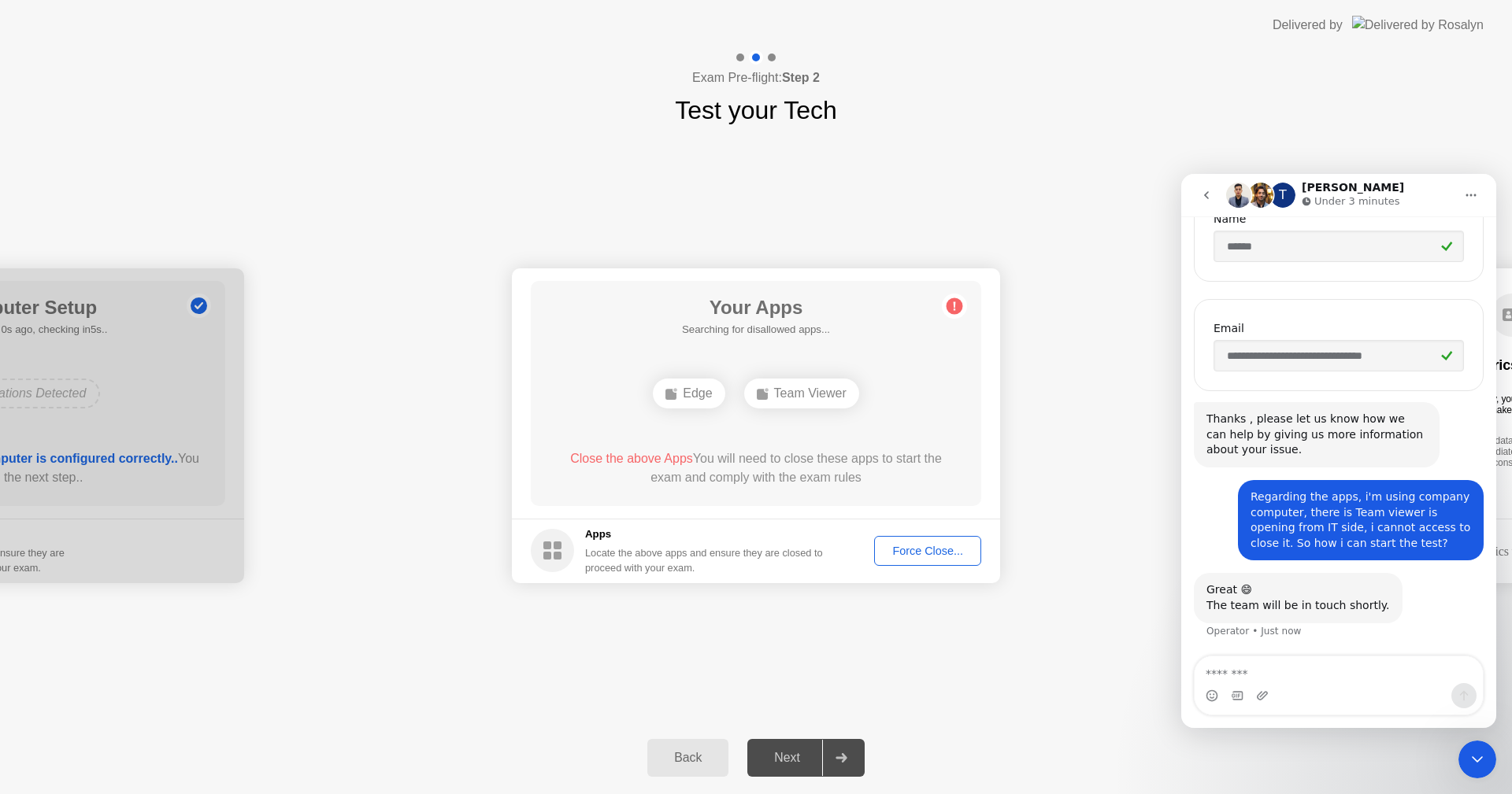
click at [901, 550] on div "Force Close..." at bounding box center [927, 551] width 96 height 13
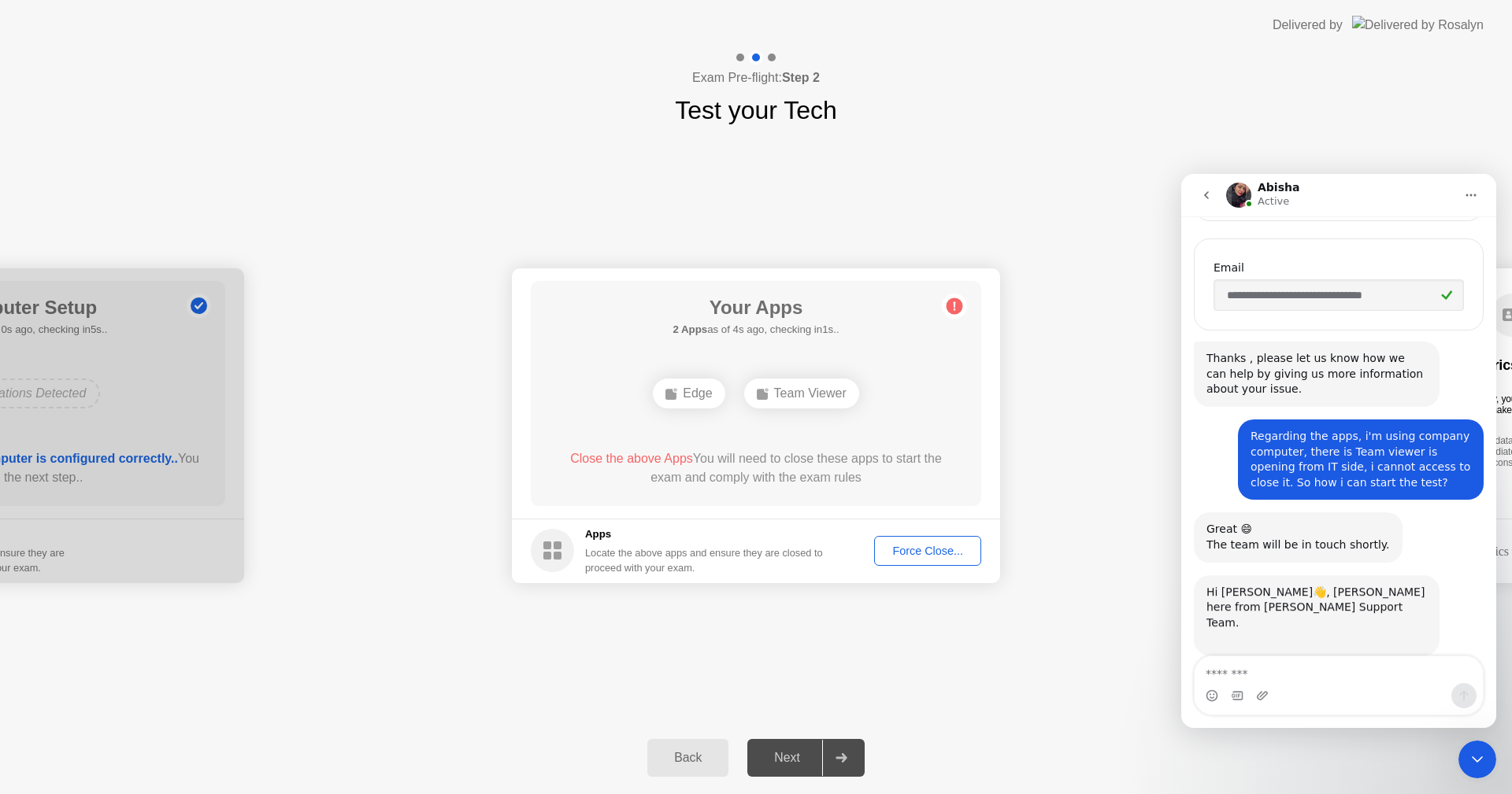
scroll to position [387, 0]
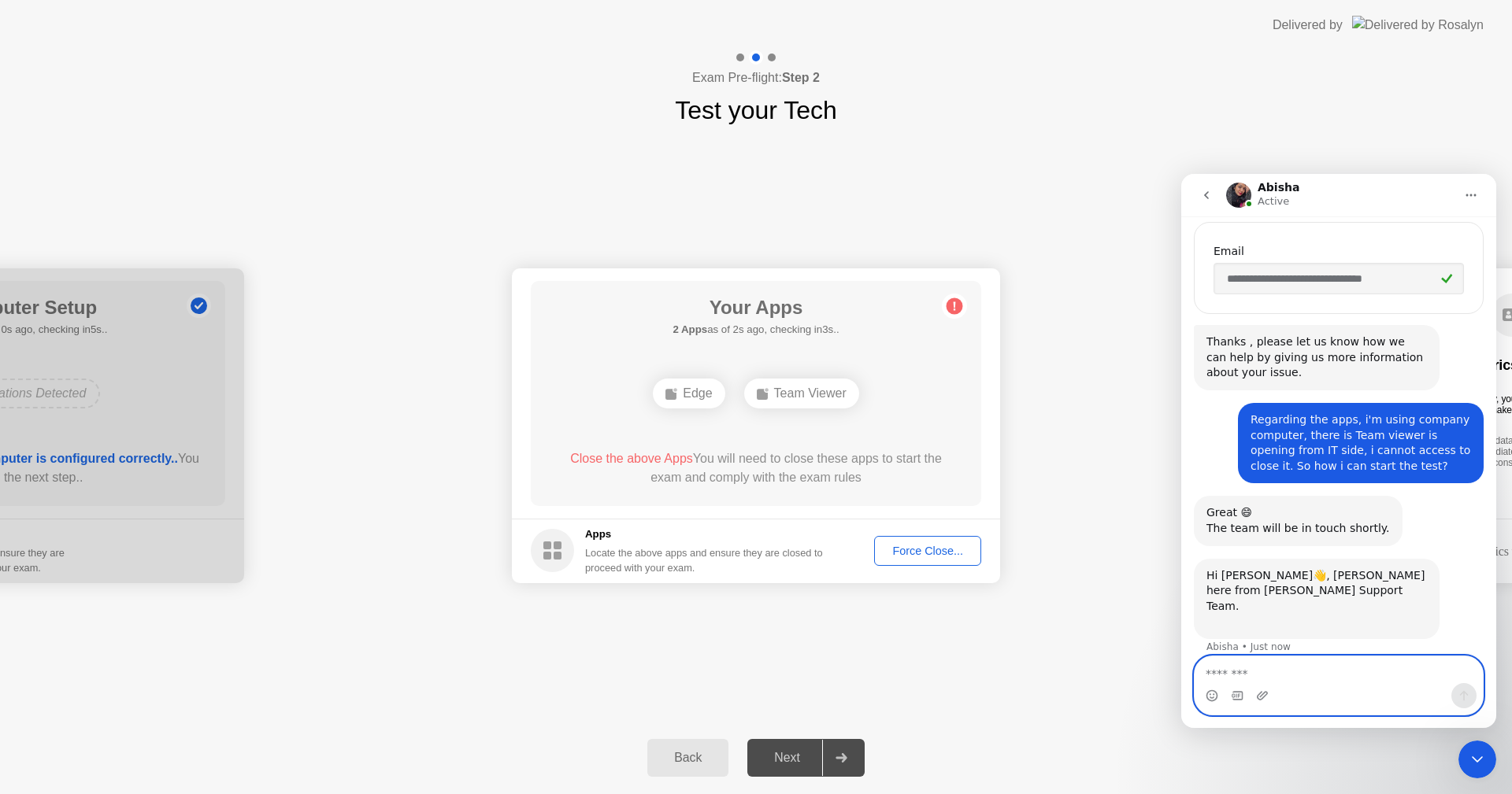
click at [1246, 676] on textarea "Message…" at bounding box center [1338, 669] width 288 height 27
type textarea "*********"
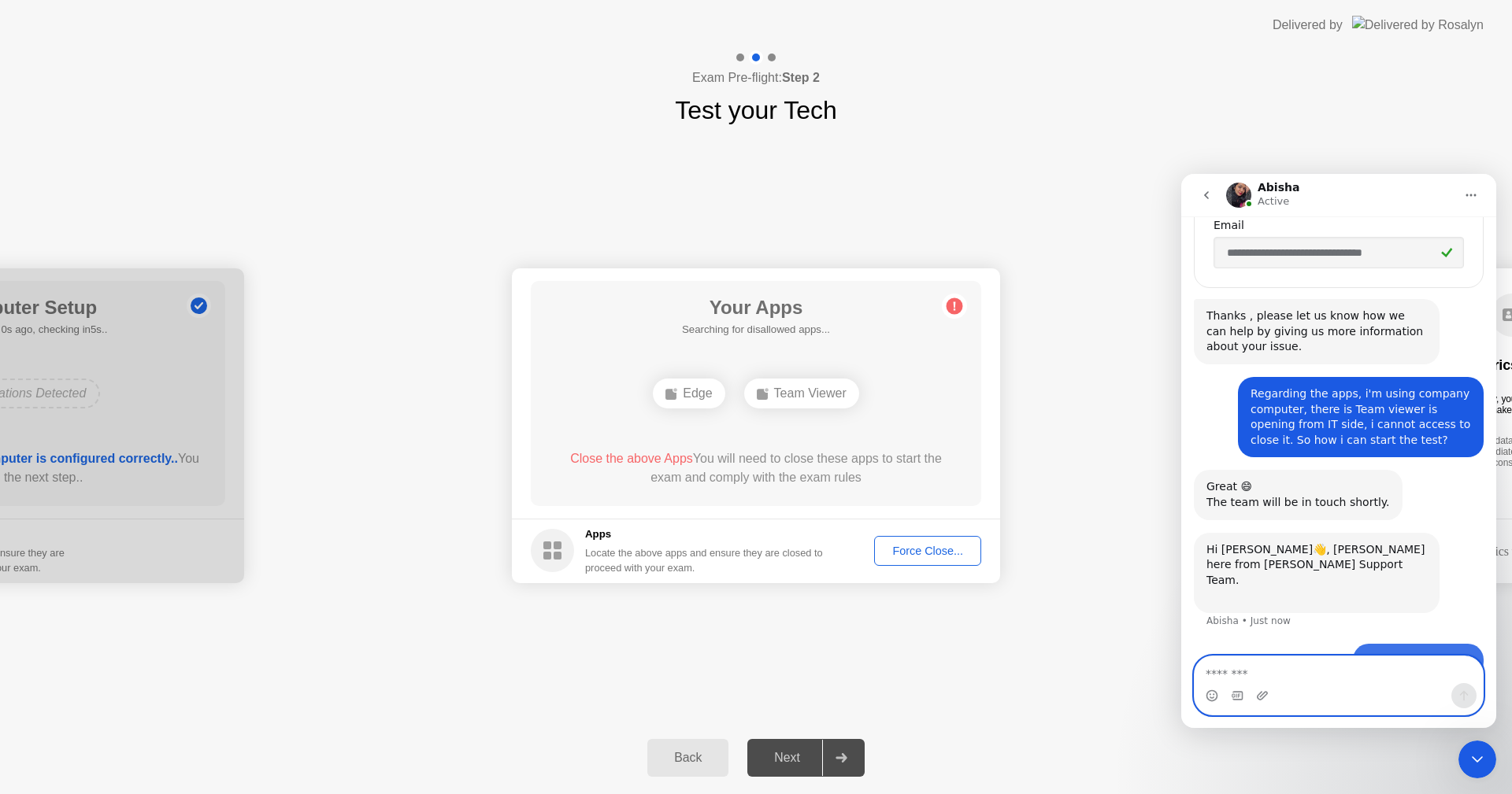
scroll to position [434, 0]
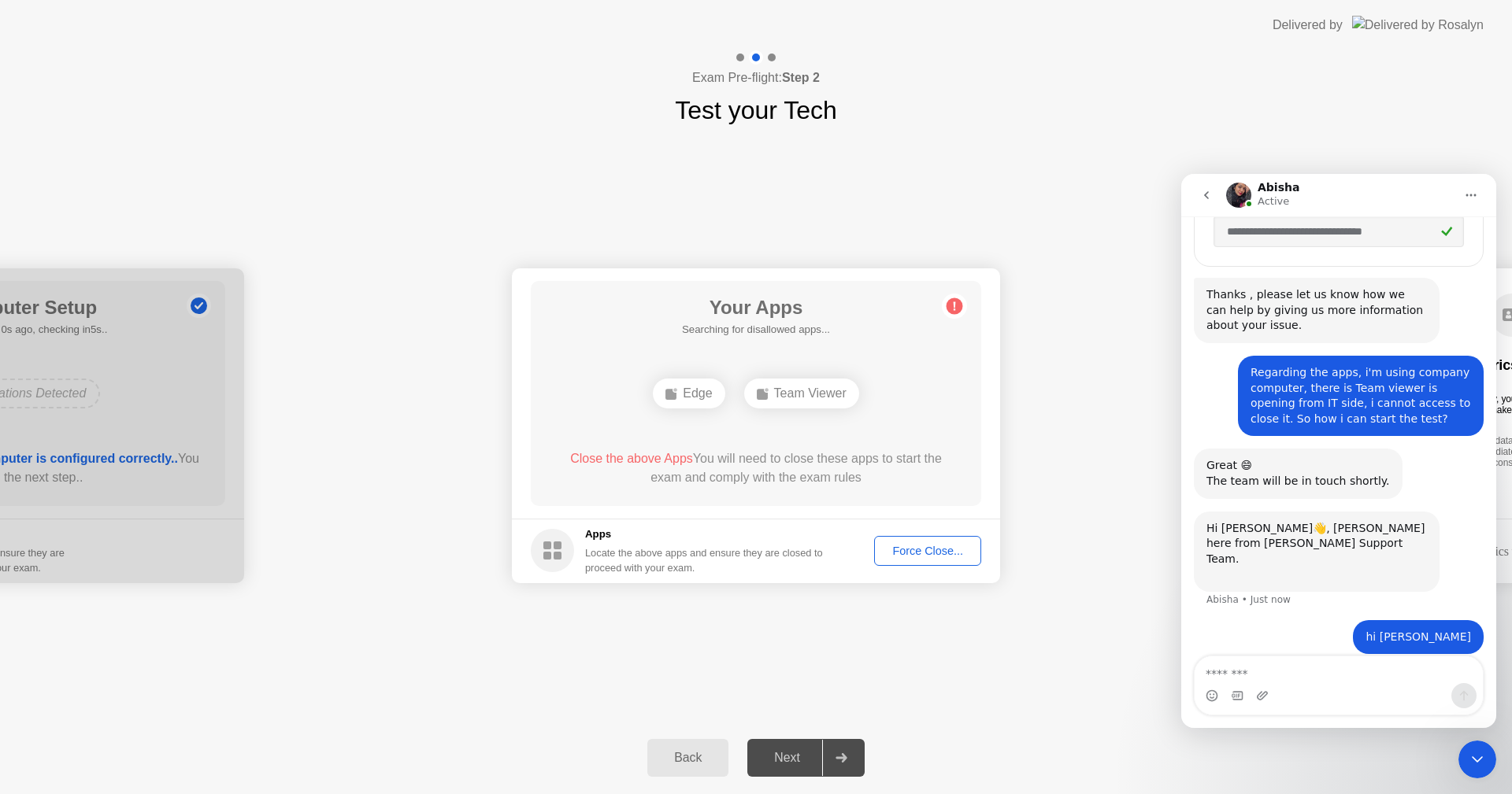
click at [543, 553] on circle at bounding box center [553, 551] width 43 height 43
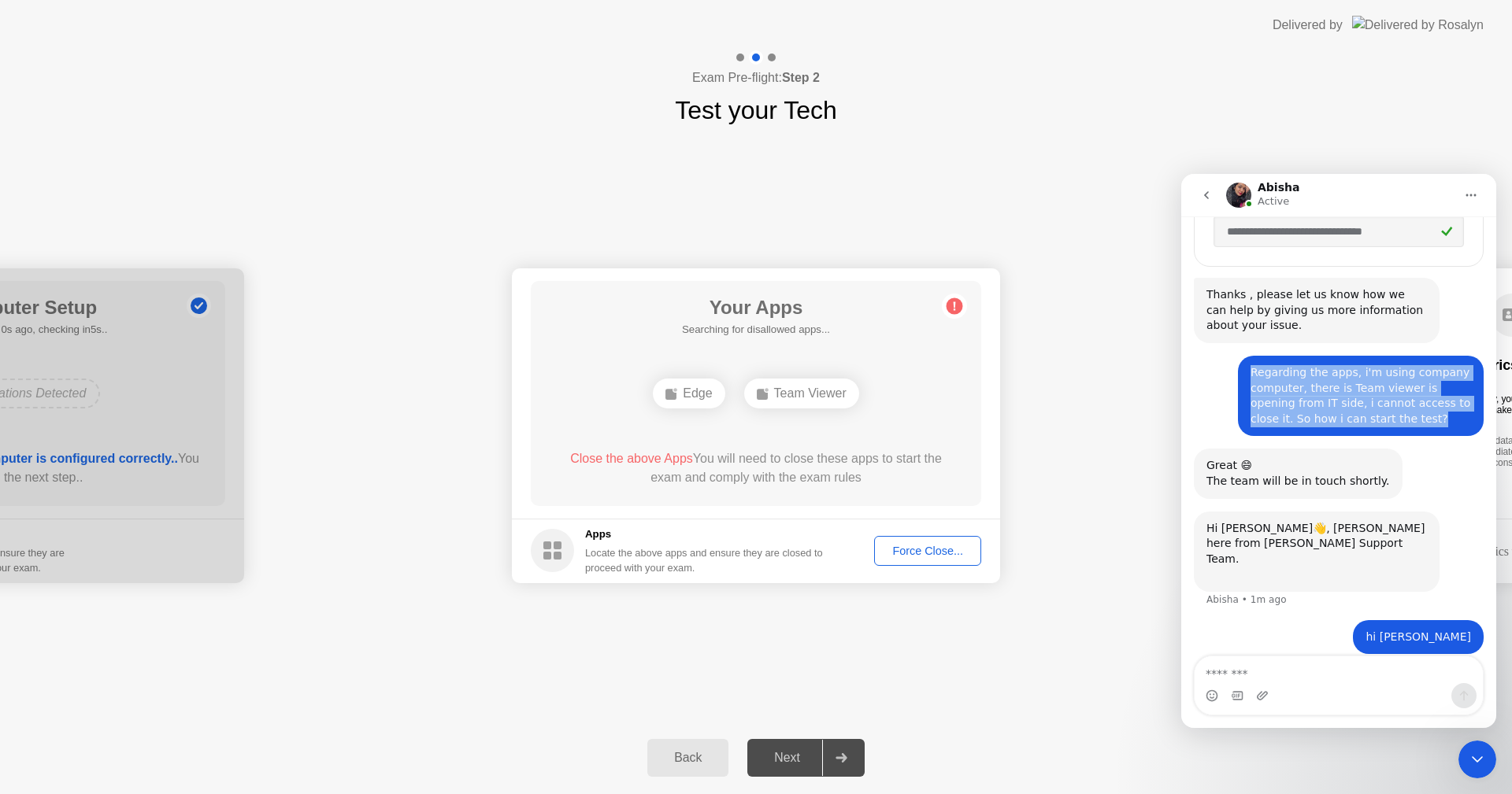
drag, startPoint x: 1370, startPoint y: 424, endPoint x: 1233, endPoint y: 377, distance: 144.8
click at [1233, 377] on div "Regarding the apps, i'm using company computer, there is Team viewer is opening…" at bounding box center [1338, 402] width 290 height 93
copy div "Regarding the apps, i'm using company computer, there is Team viewer is opening…"
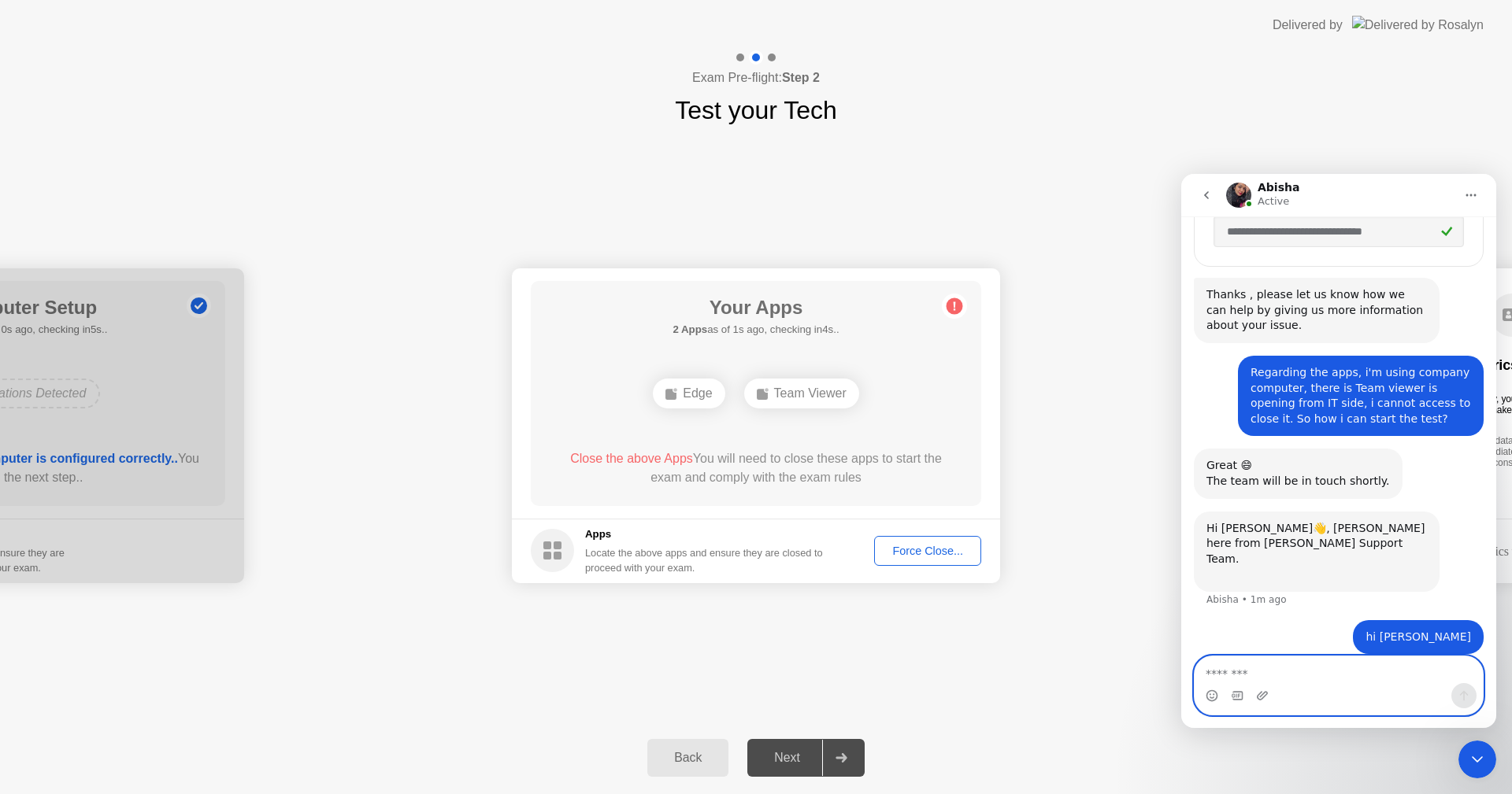
click at [1276, 665] on textarea "Message…" at bounding box center [1338, 669] width 288 height 27
paste textarea "**********"
type textarea "**********"
drag, startPoint x: 1276, startPoint y: 676, endPoint x: 1185, endPoint y: 678, distance: 91.0
click at [1185, 678] on div "**********" at bounding box center [1338, 686] width 315 height 60
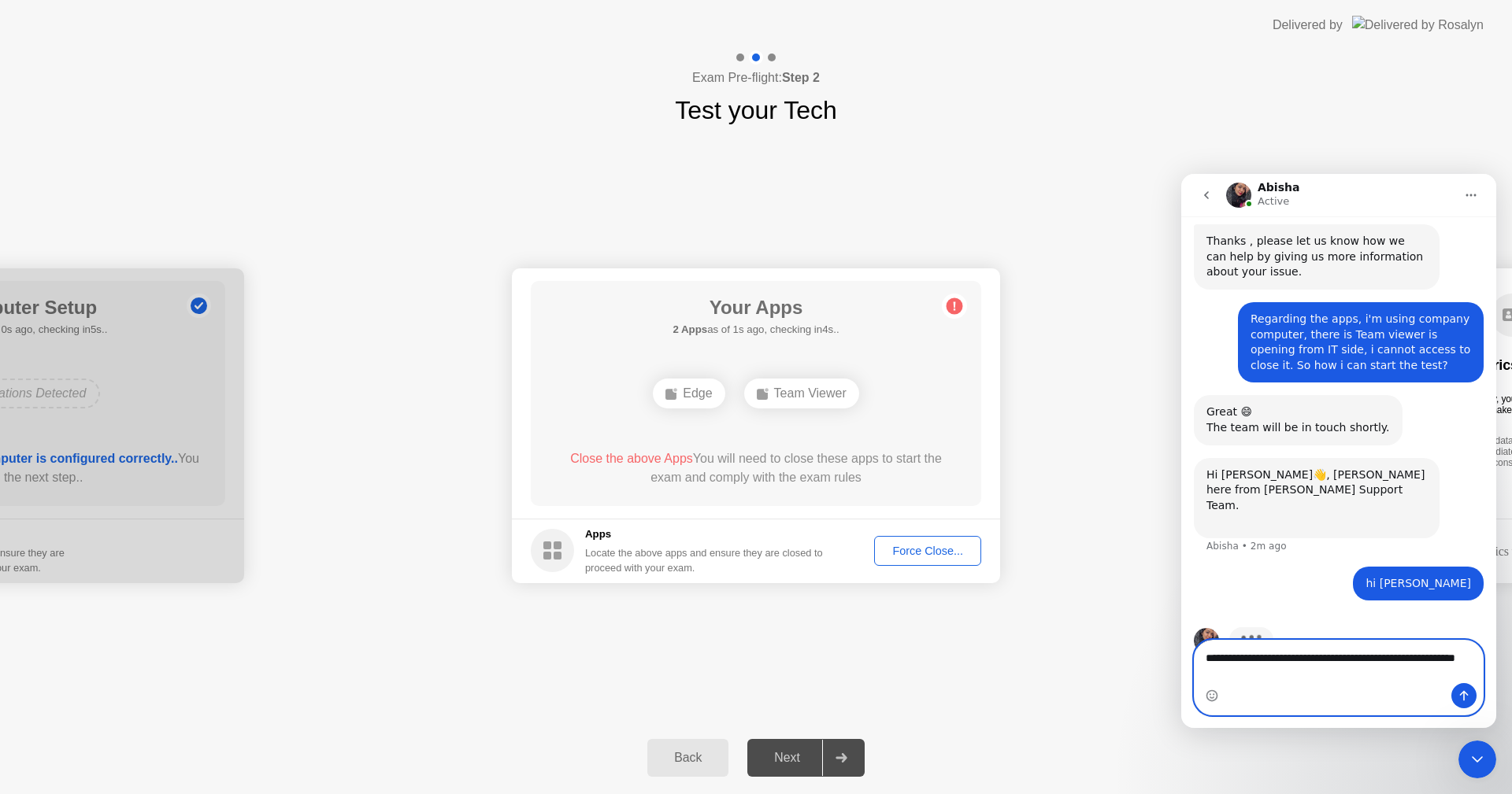
scroll to position [510, 0]
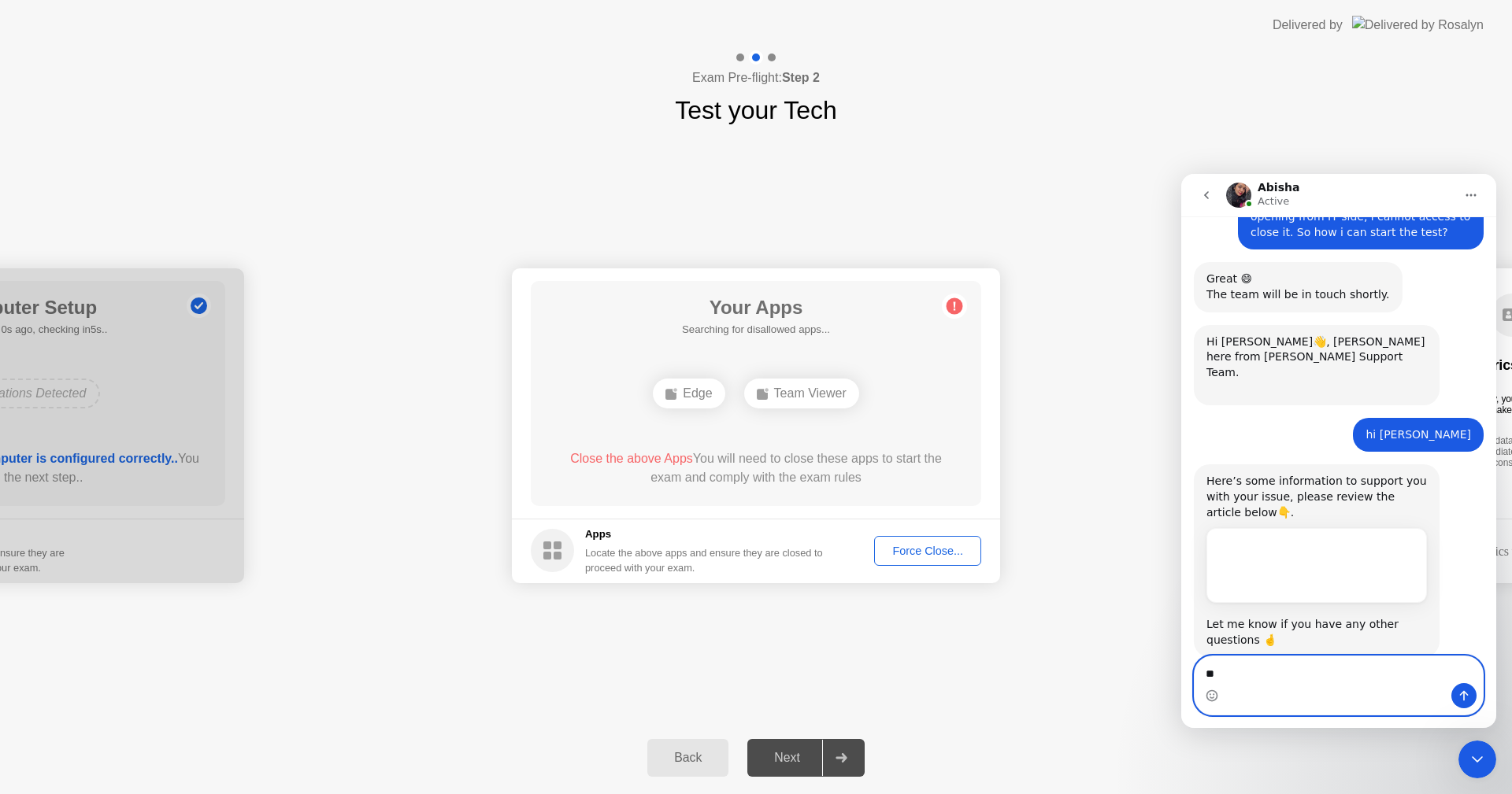
type textarea "*"
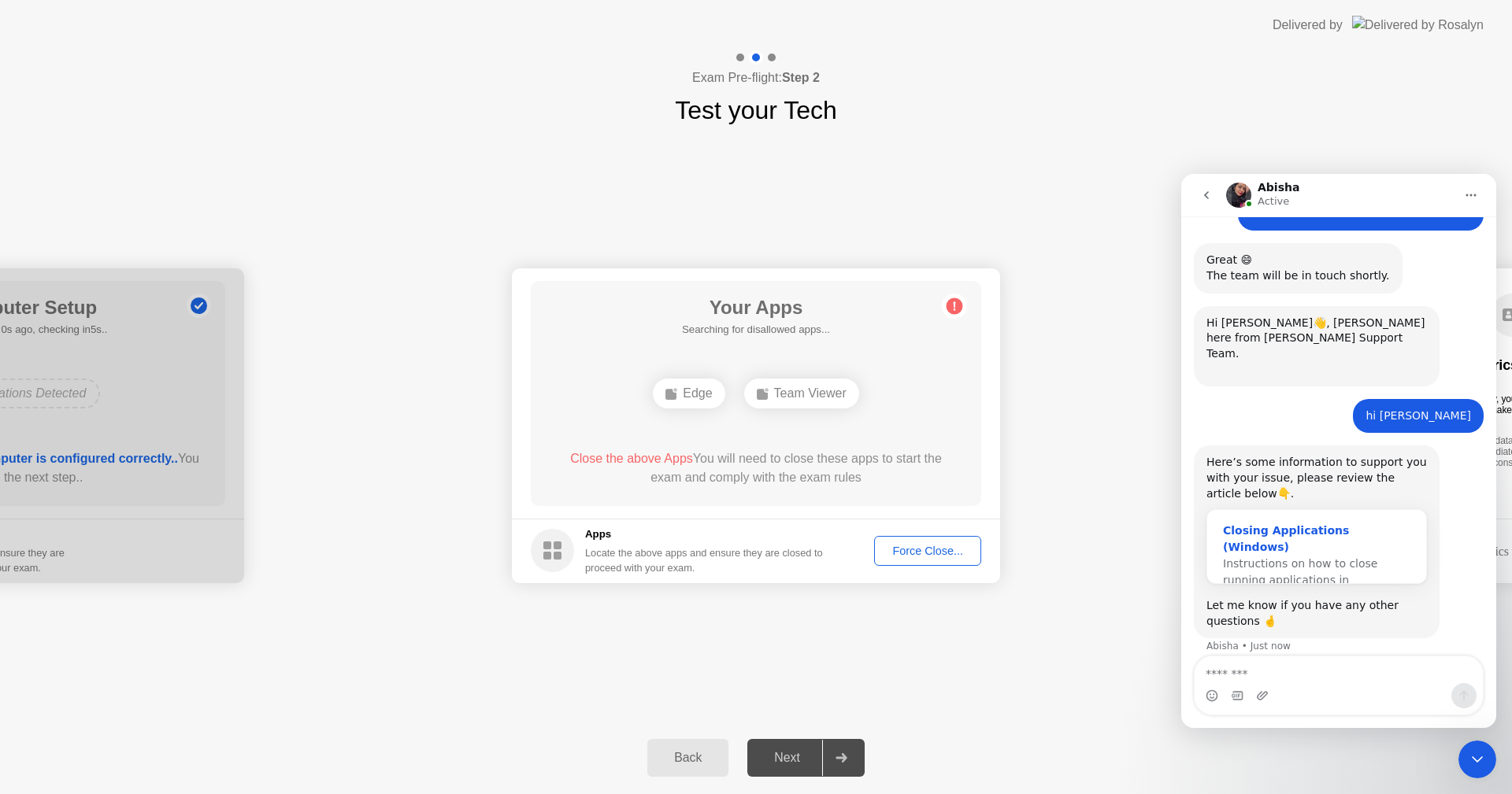
click at [1282, 522] on div "Closing Applications (Windows)" at bounding box center [1317, 539] width 187 height 33
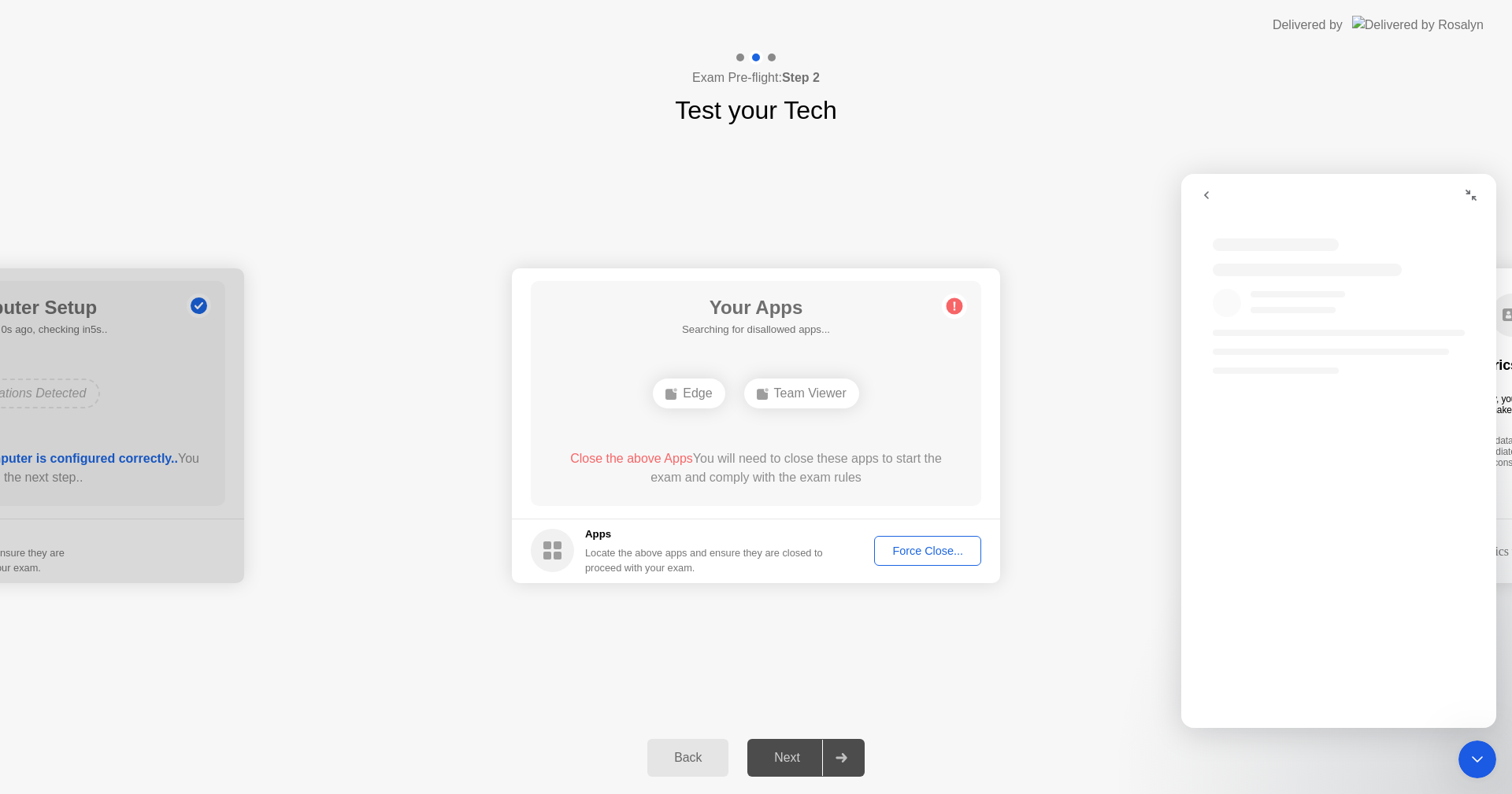
scroll to position [0, 0]
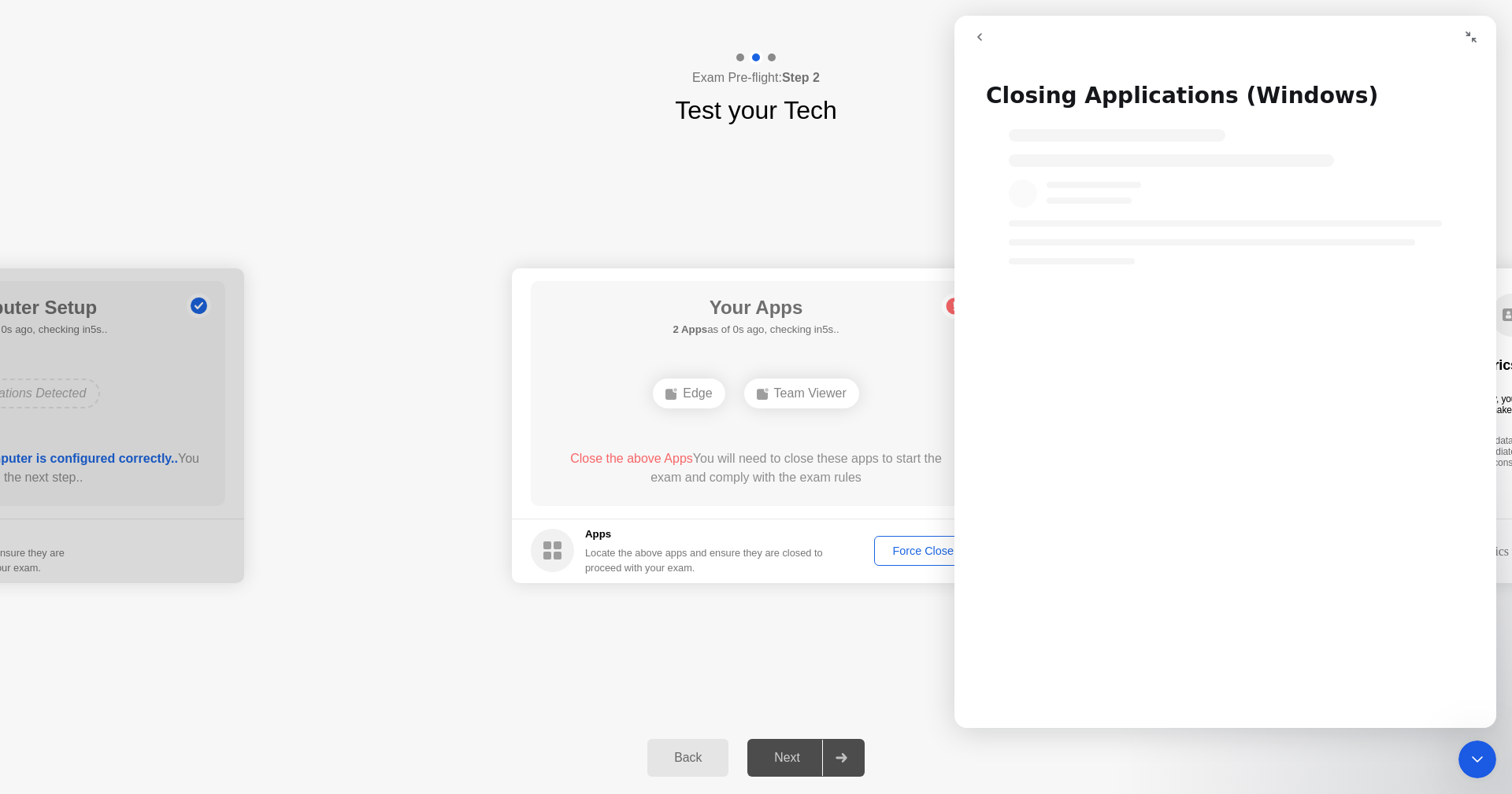
click at [983, 41] on icon "go back" at bounding box center [979, 37] width 13 height 13
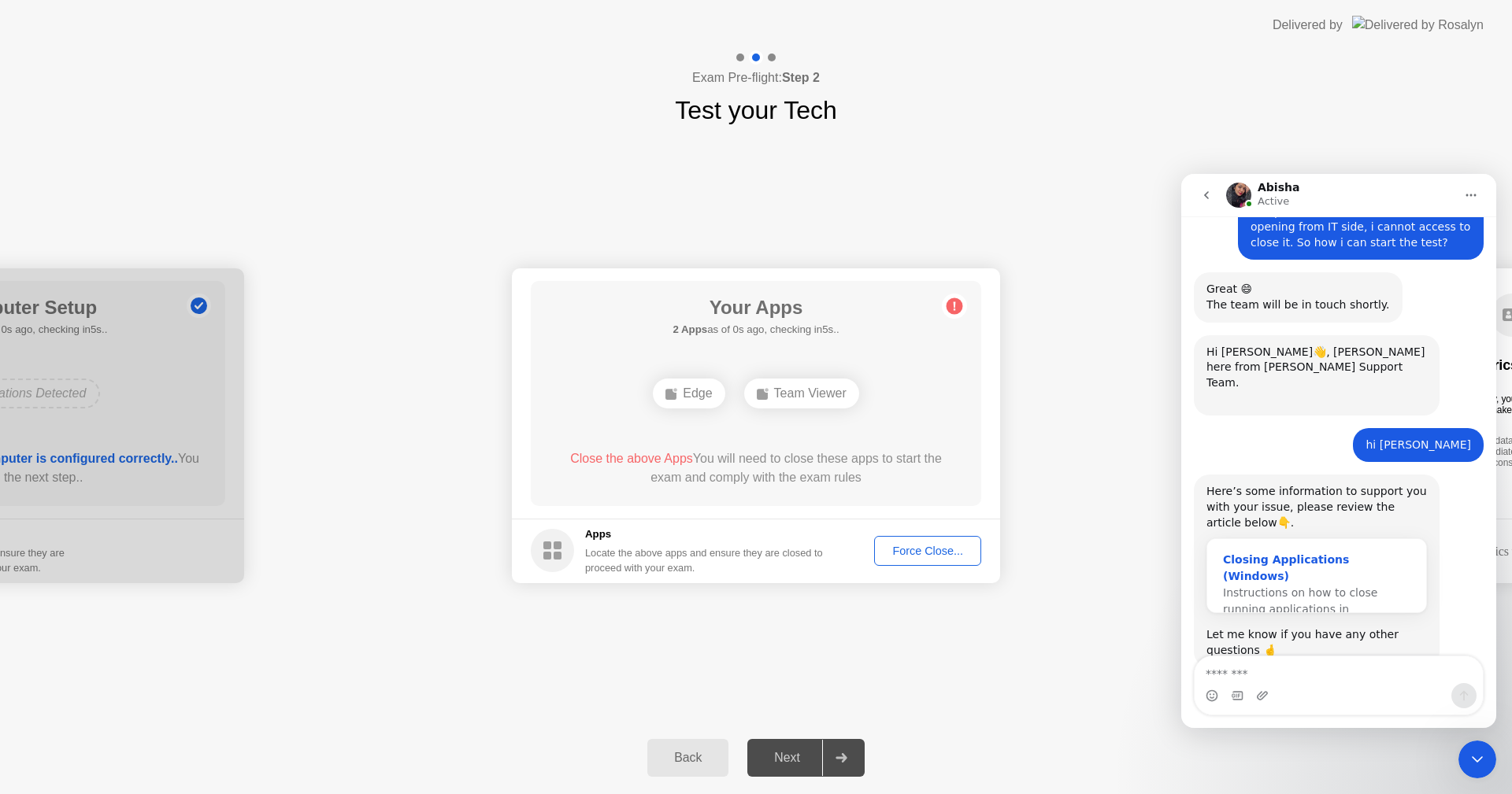
scroll to position [639, 0]
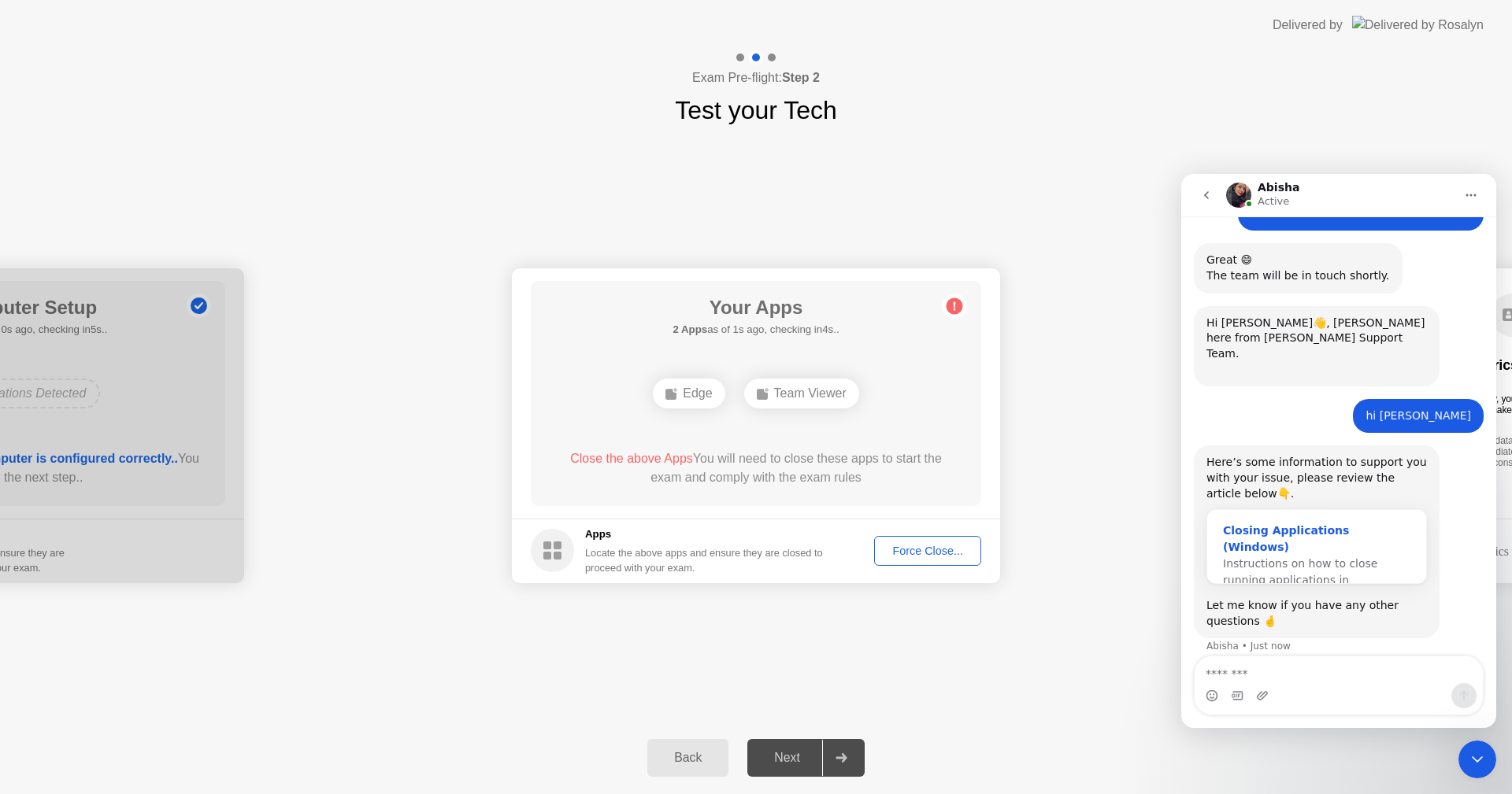
click at [1267, 522] on div "Closing Applications (Windows)" at bounding box center [1317, 539] width 187 height 33
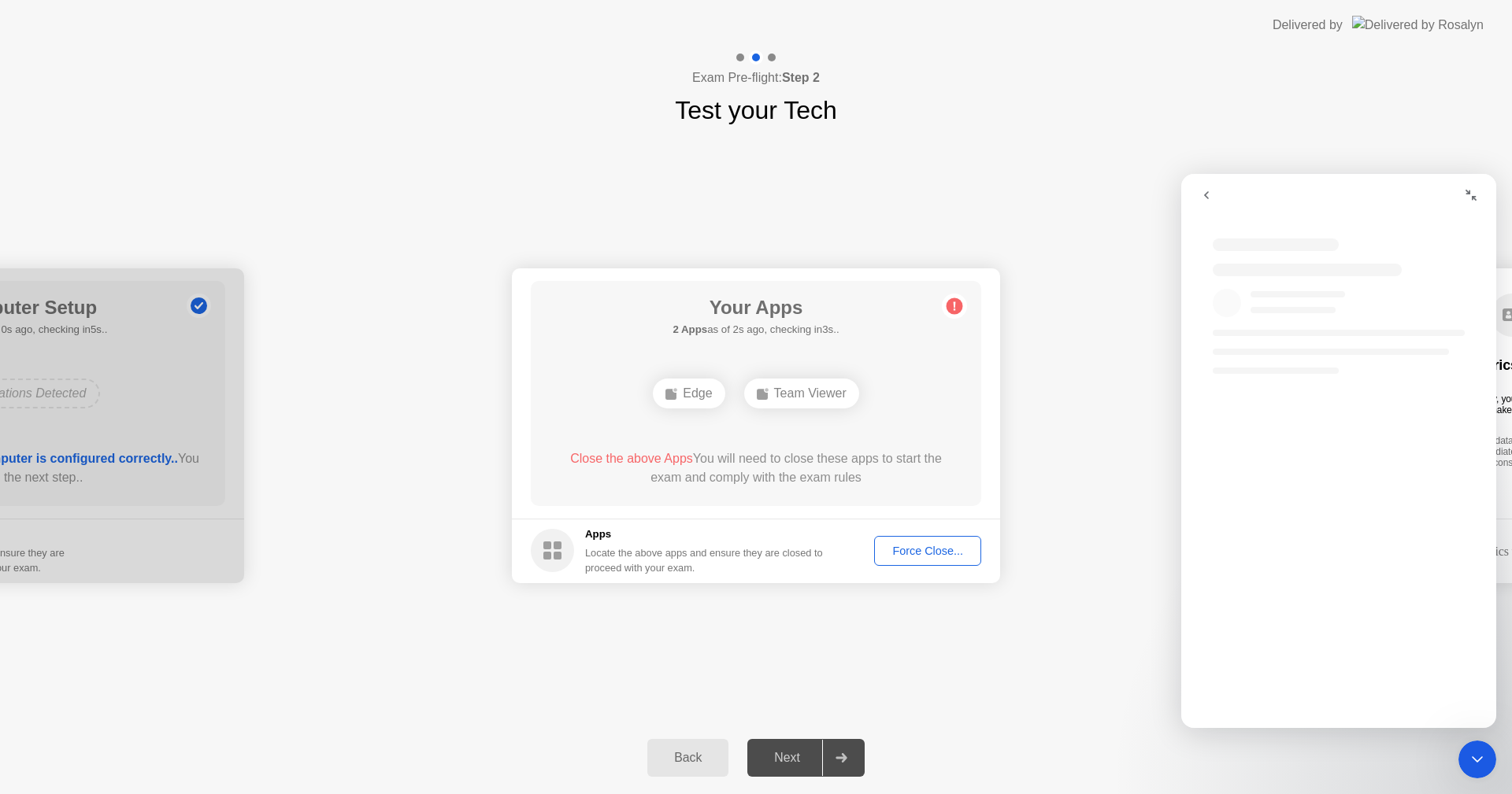
scroll to position [0, 0]
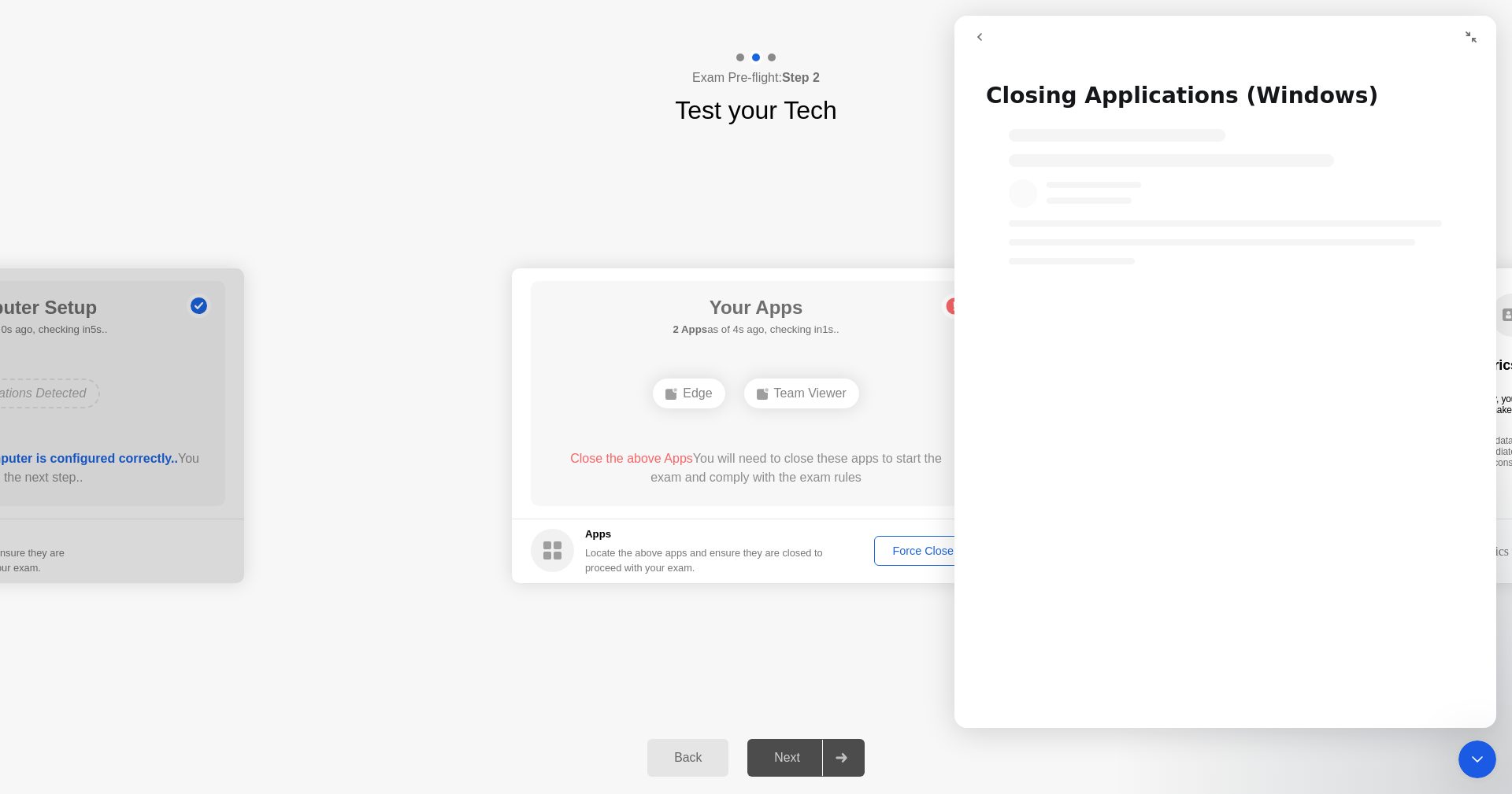
click at [982, 38] on icon "go back" at bounding box center [979, 37] width 13 height 13
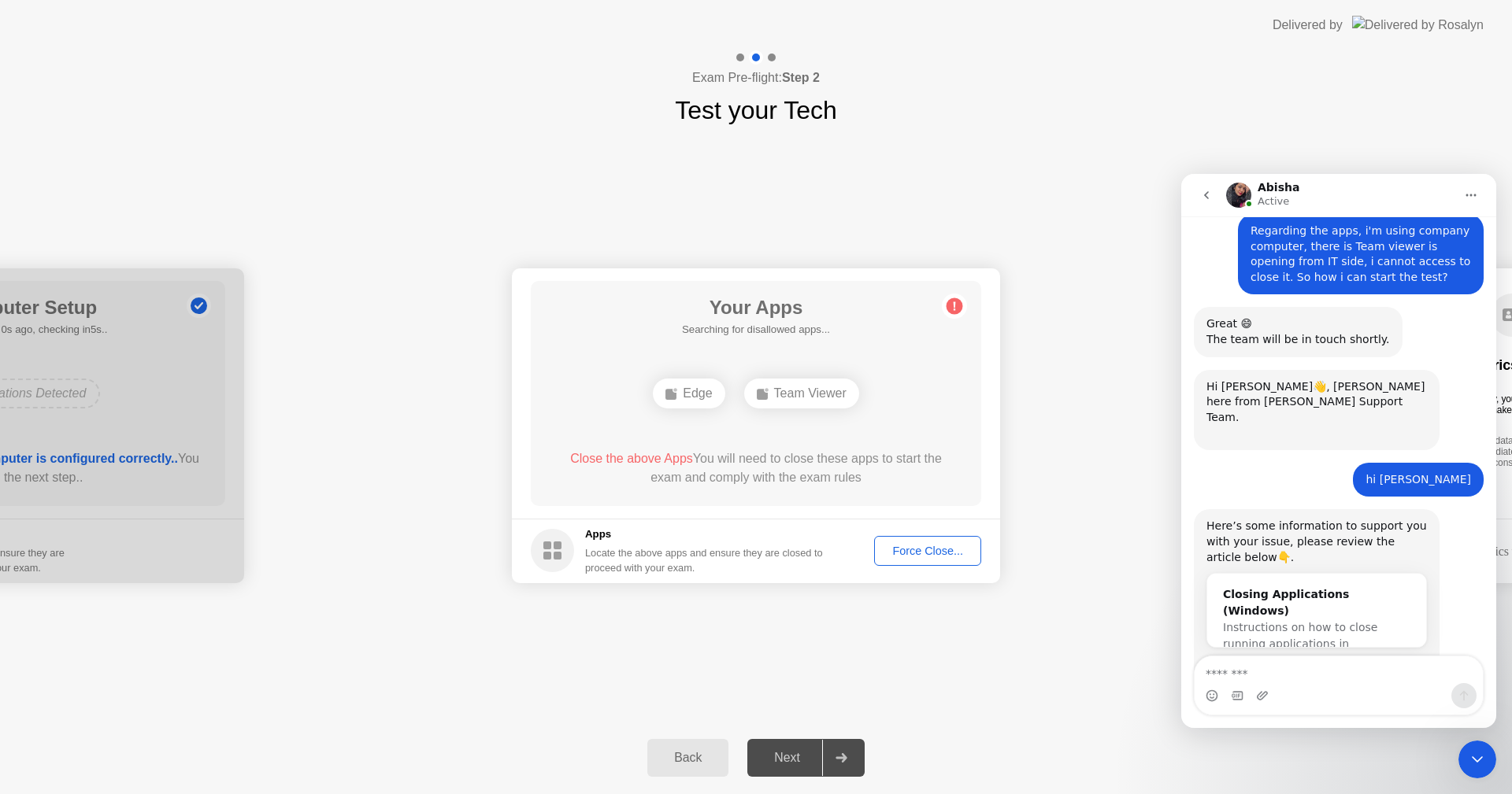
scroll to position [639, 0]
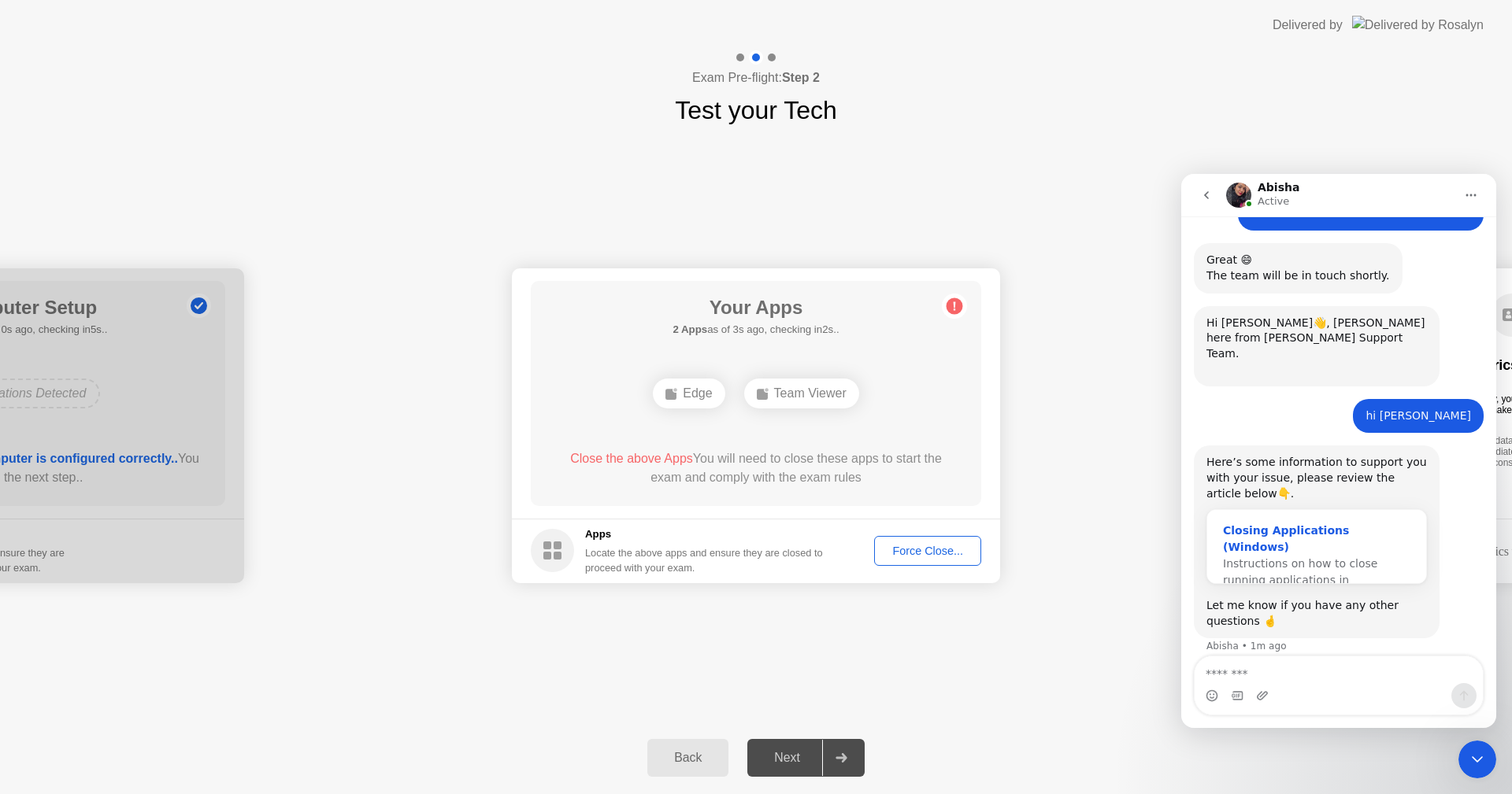
click at [1289, 558] on span "Instructions on how to close running applications in Windows…" at bounding box center [1301, 580] width 155 height 46
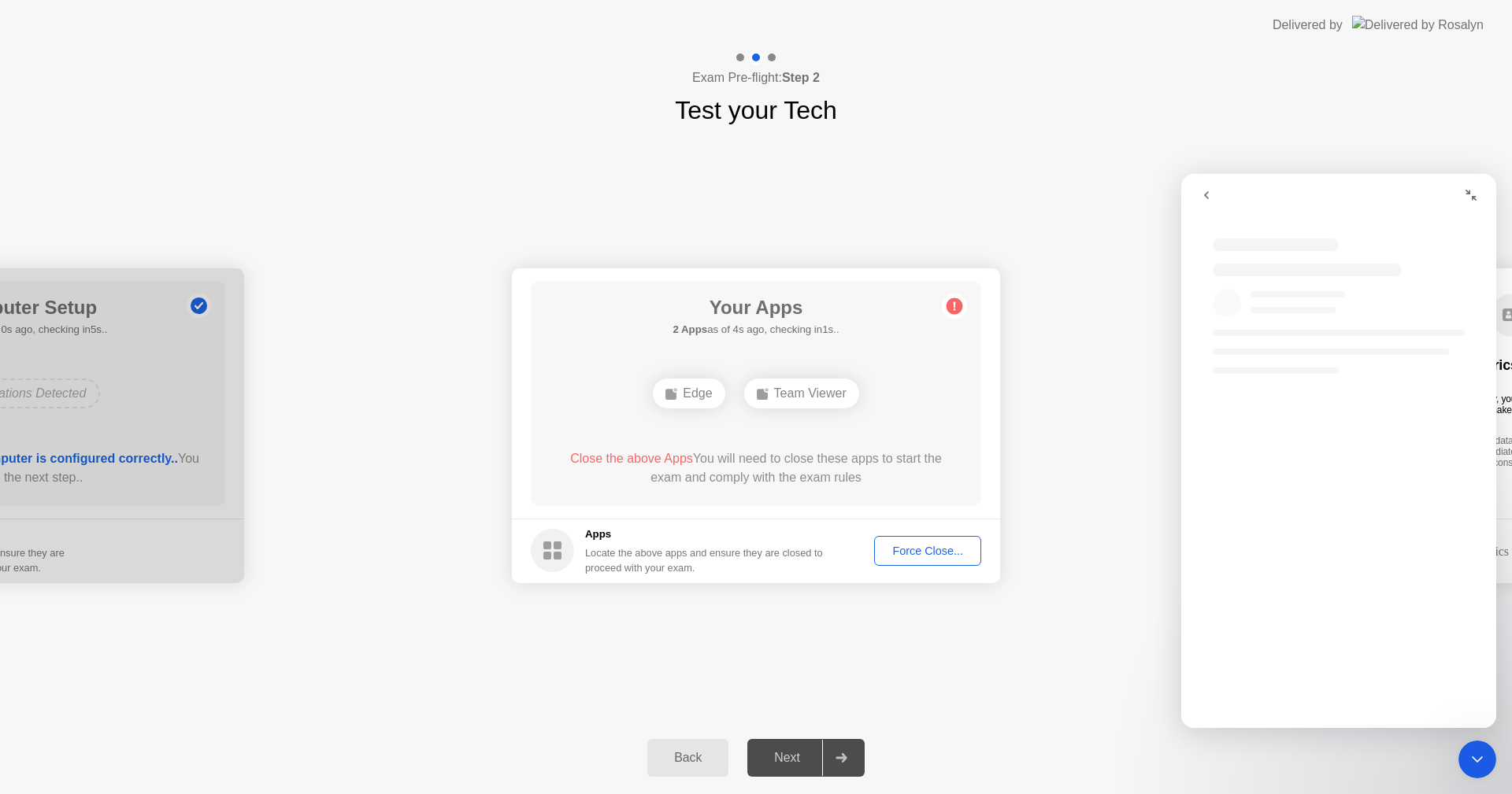
scroll to position [0, 0]
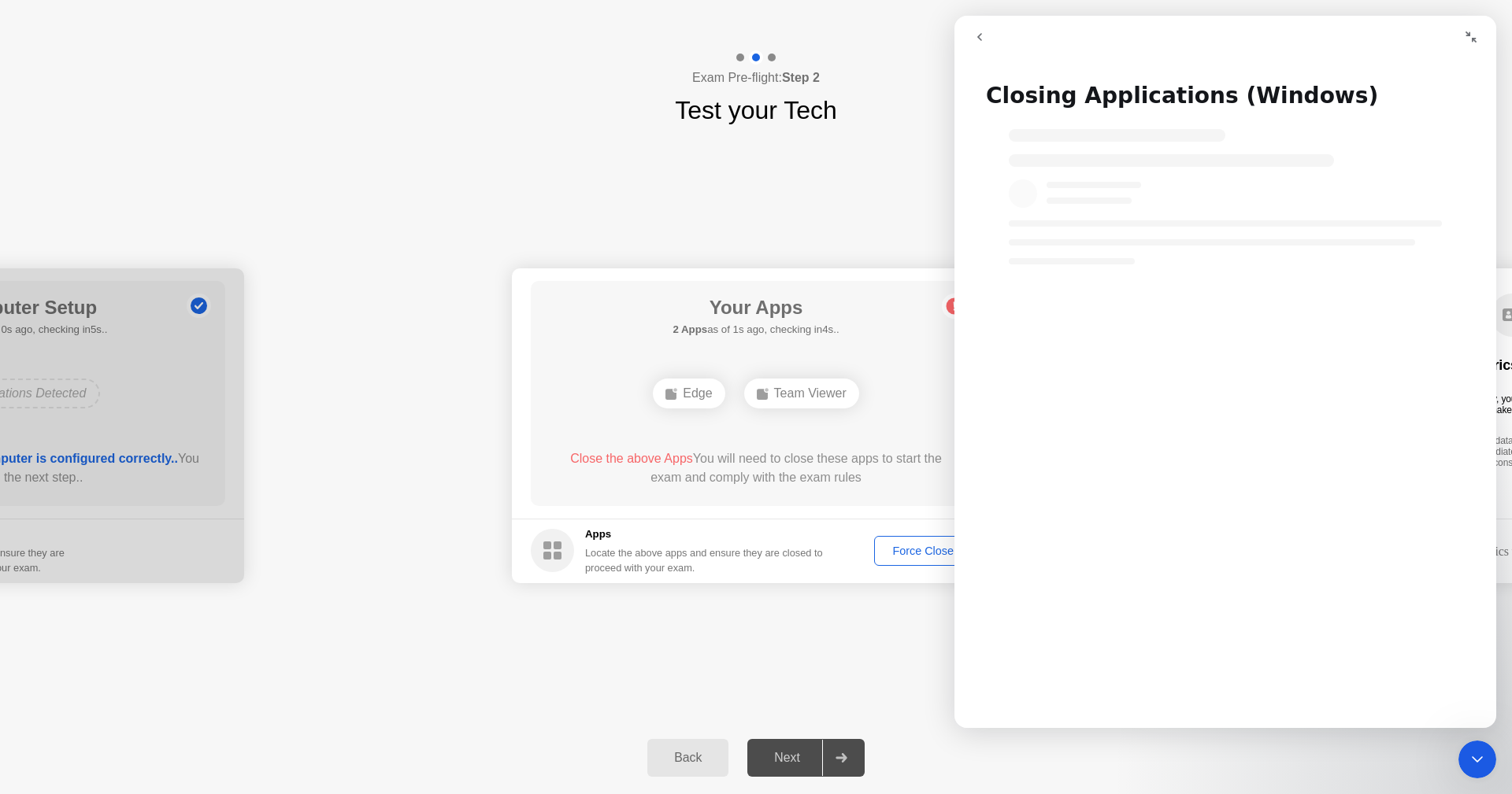
click at [1472, 32] on icon "Collapse window" at bounding box center [1471, 37] width 13 height 13
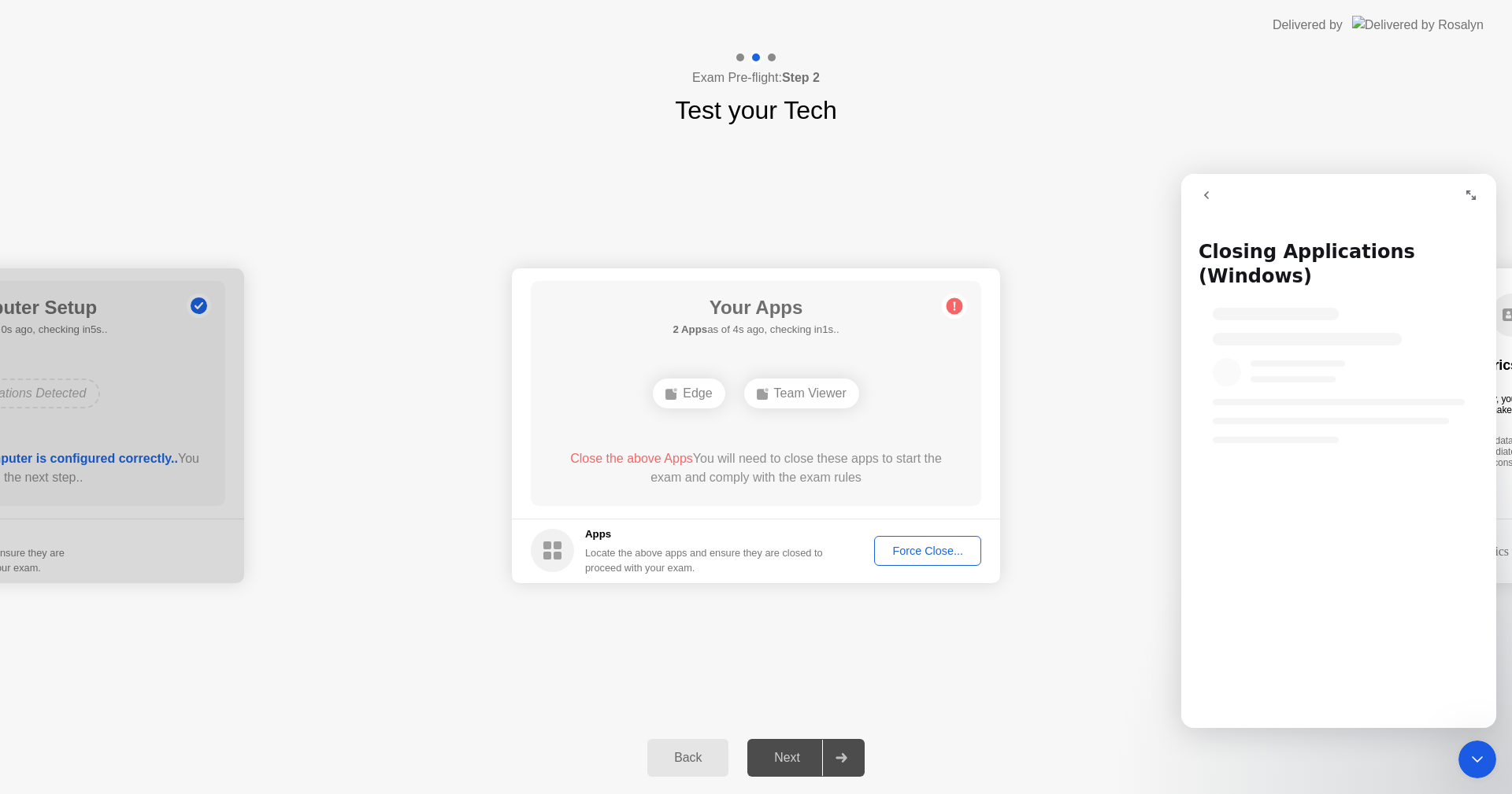
click at [1210, 194] on icon "go back" at bounding box center [1206, 195] width 13 height 13
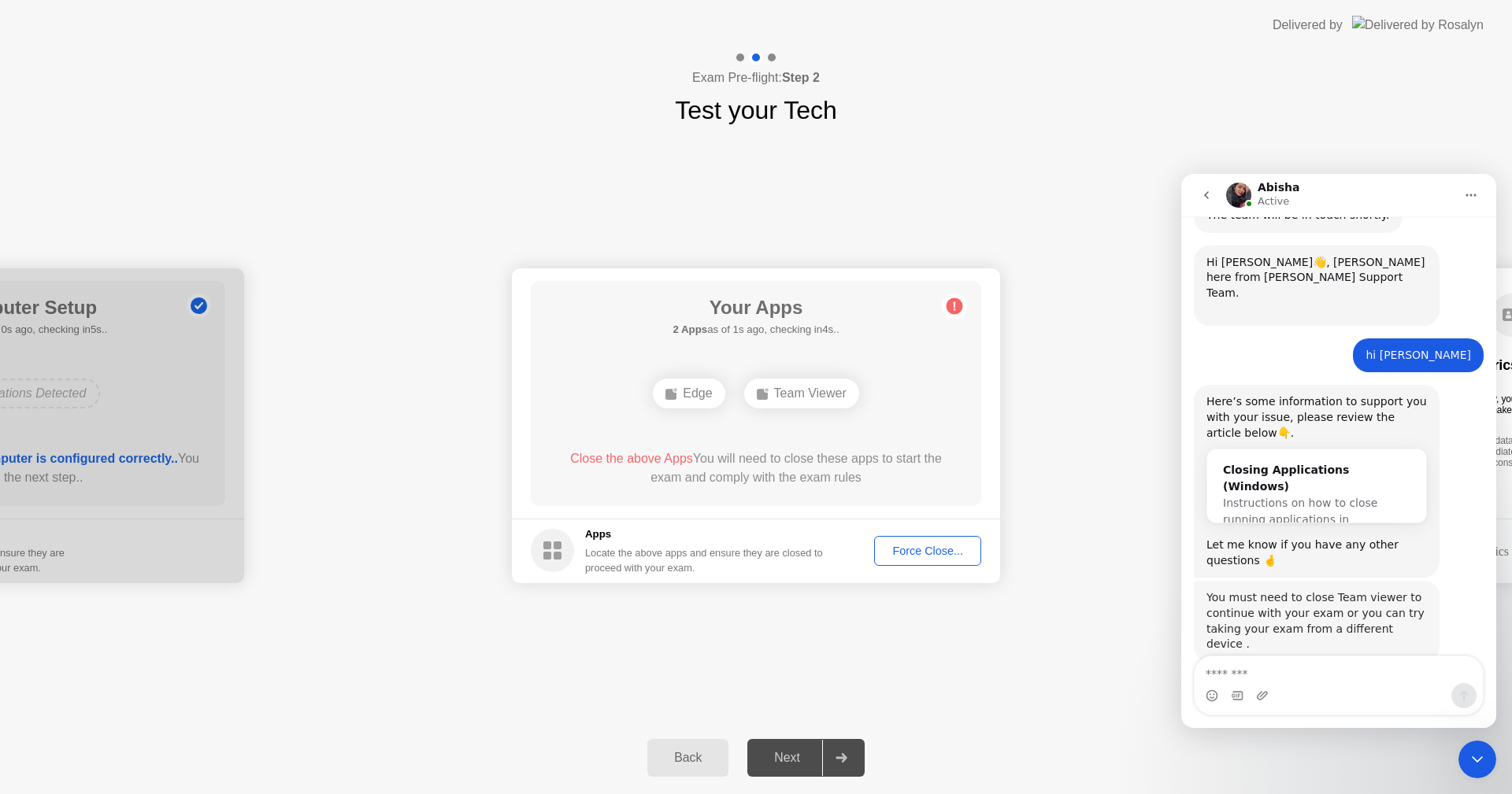
scroll to position [706, 0]
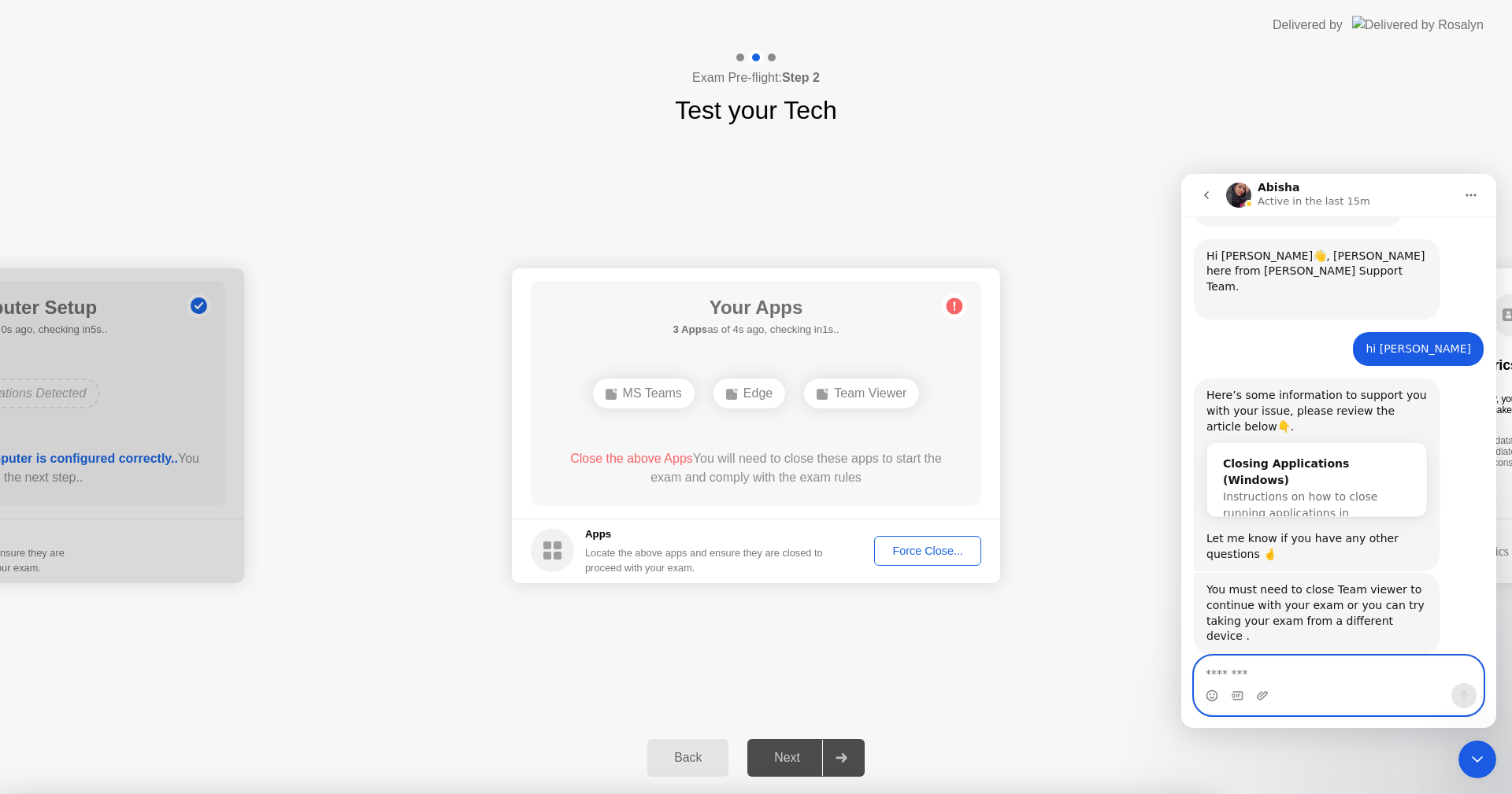
click at [1226, 679] on textarea "Message…" at bounding box center [1338, 669] width 288 height 27
type textarea "*"
click at [1306, 672] on textarea "**********" at bounding box center [1338, 669] width 288 height 27
type textarea "**********"
click at [1469, 699] on icon "Send a message…" at bounding box center [1464, 696] width 13 height 13
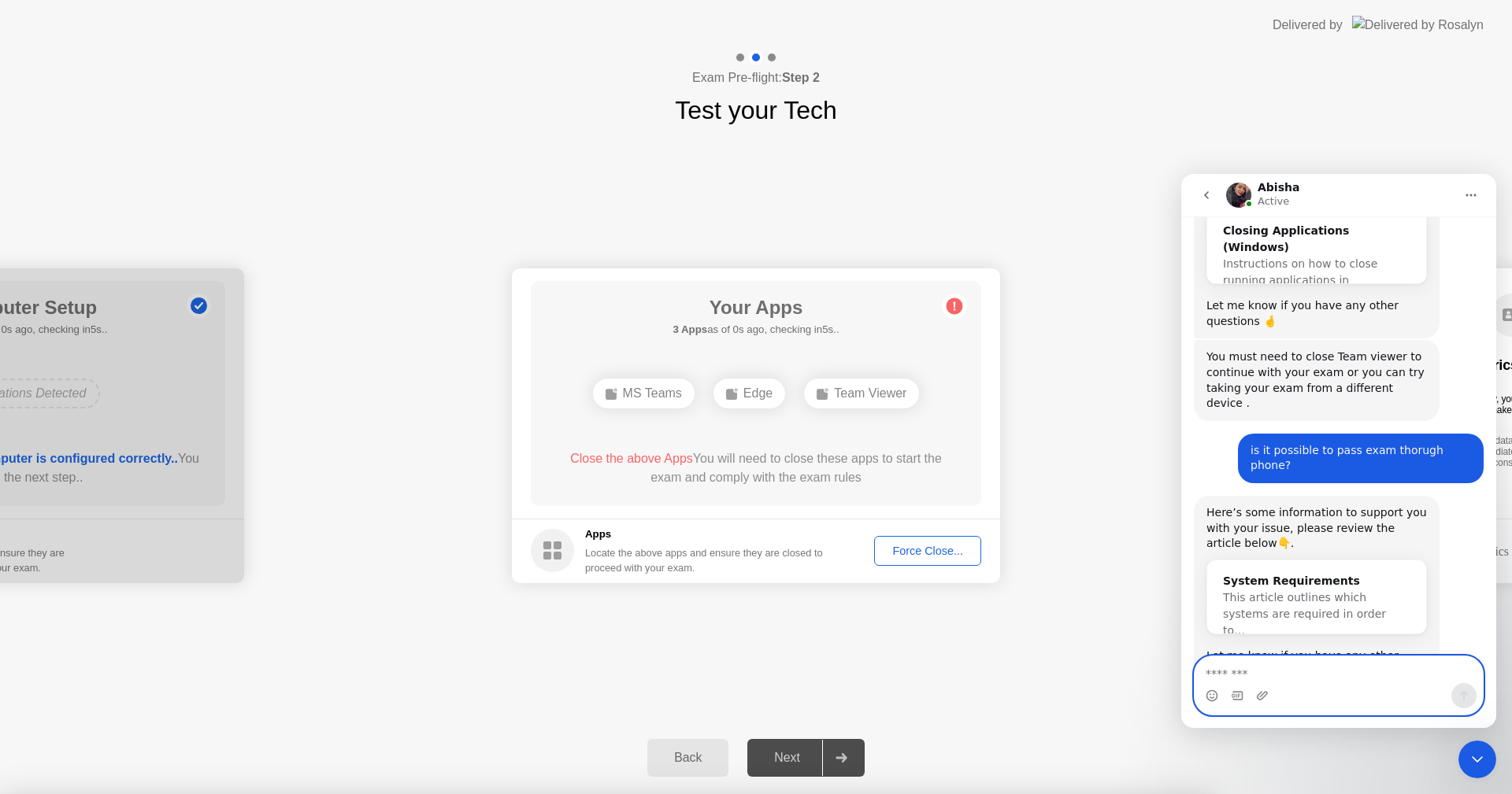
scroll to position [958, 0]
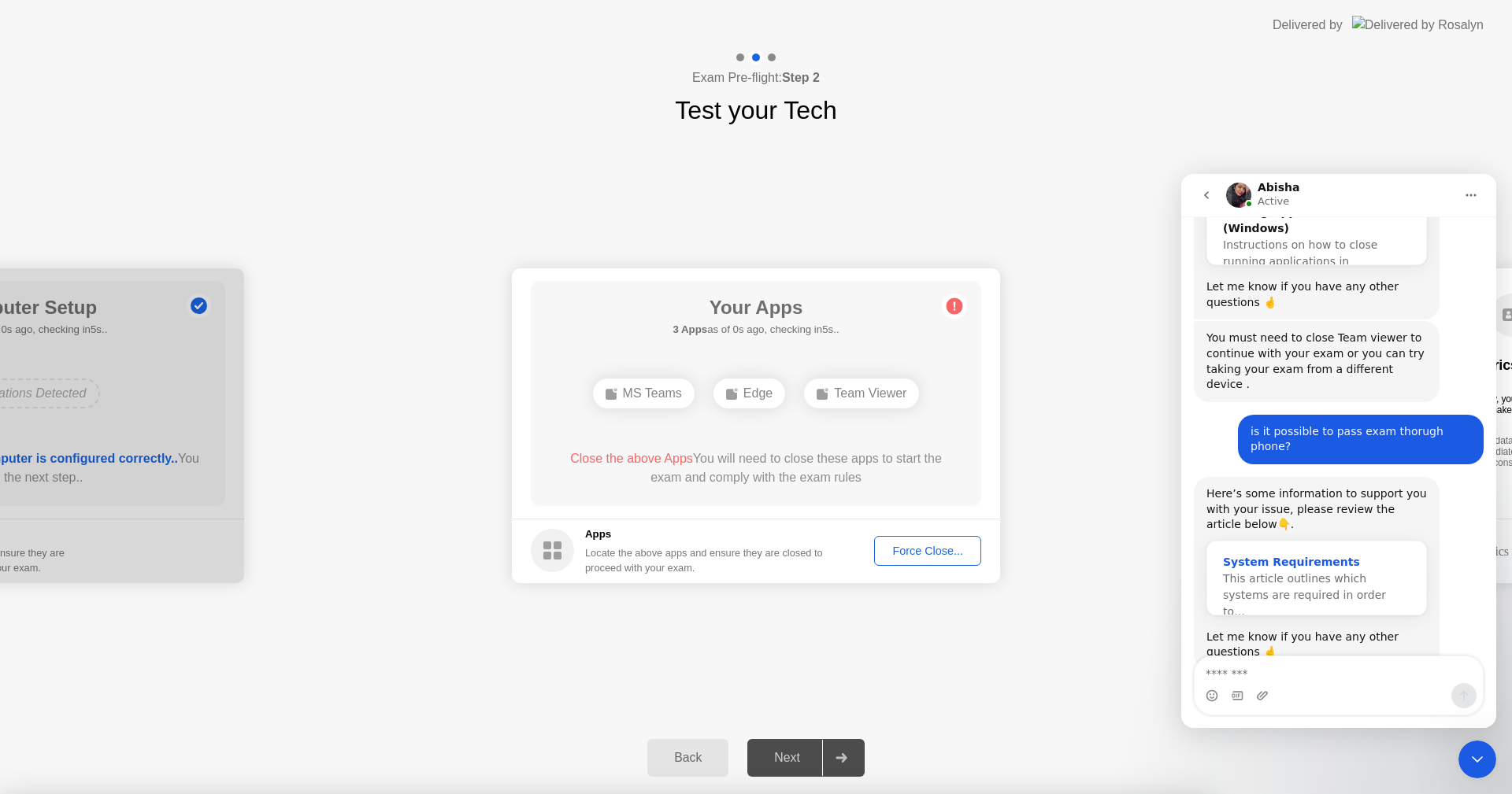
click at [1331, 554] on div "System Requirements" at bounding box center [1317, 562] width 187 height 16
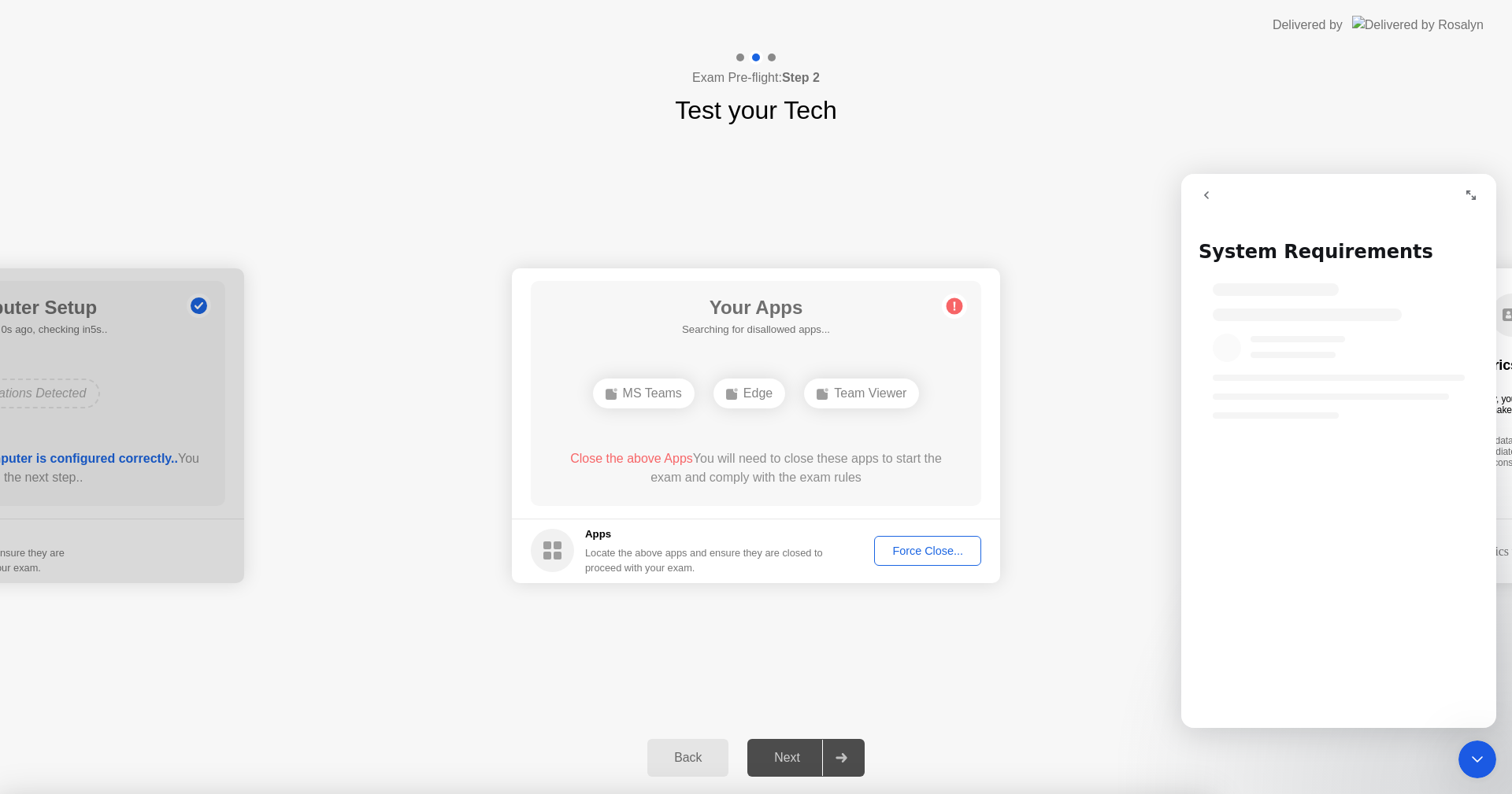
click at [1204, 199] on icon "go back" at bounding box center [1206, 195] width 13 height 13
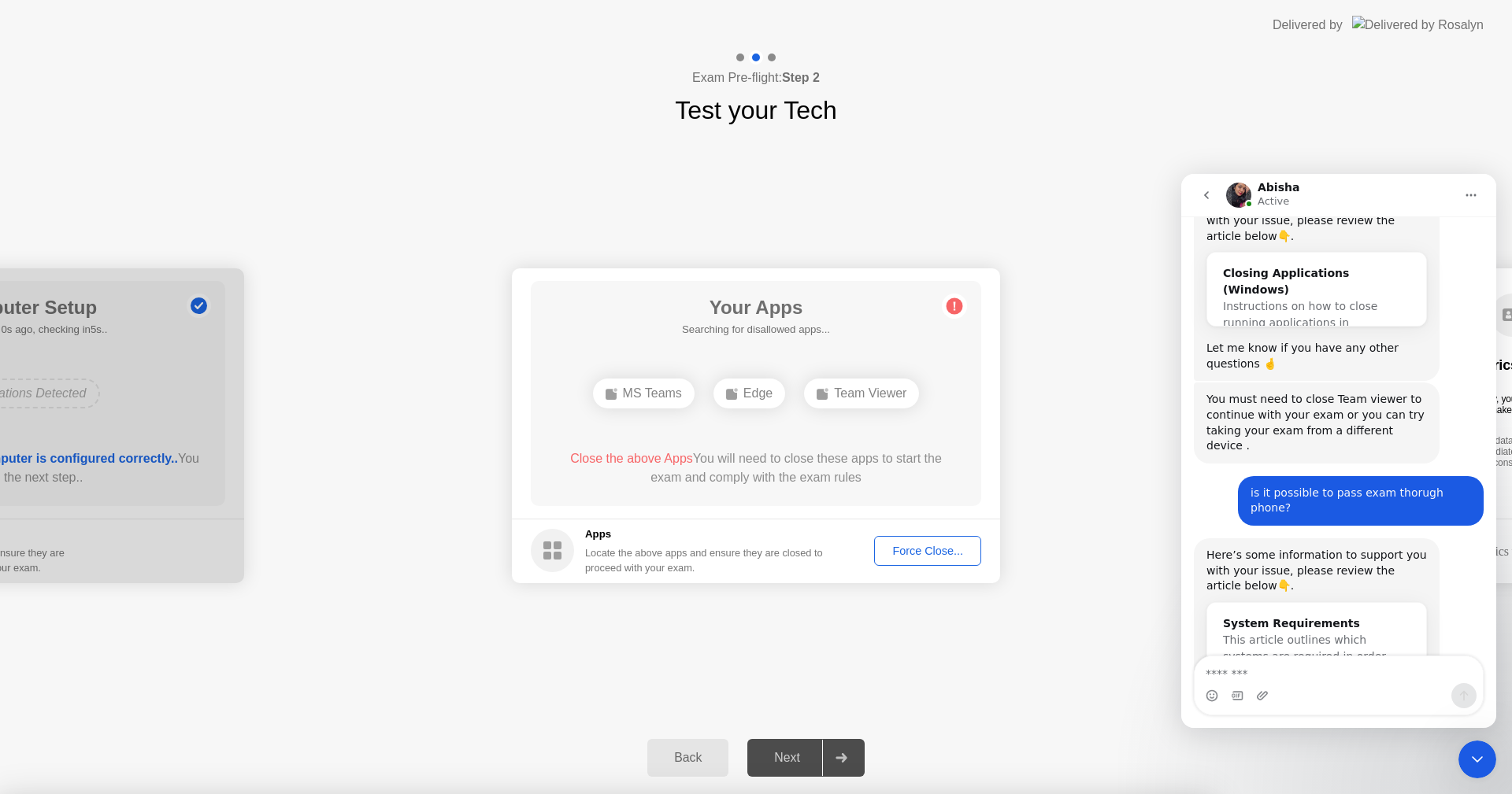
scroll to position [958, 0]
